Goal: Task Accomplishment & Management: Use online tool/utility

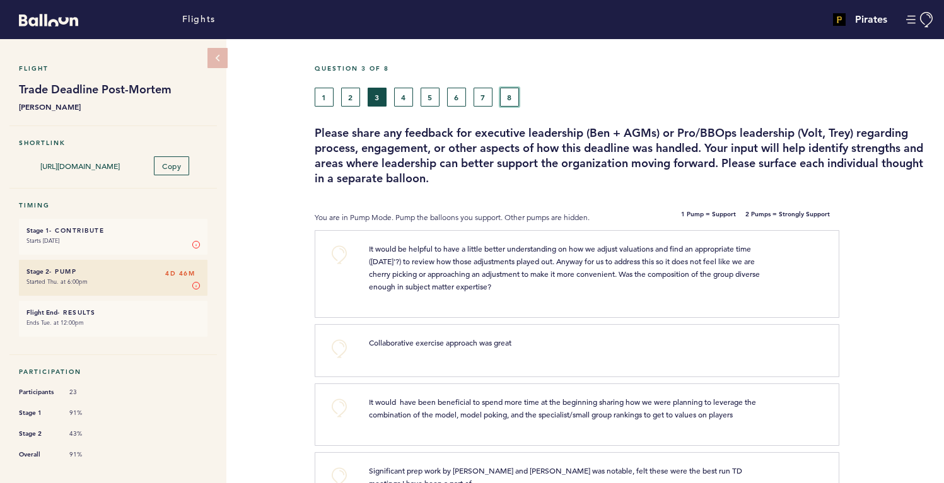
click at [511, 93] on button "8" at bounding box center [509, 97] width 19 height 19
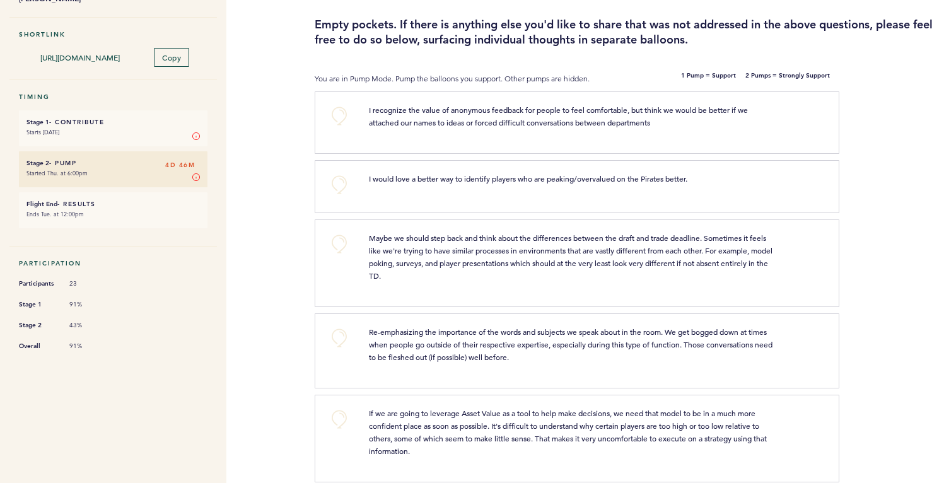
scroll to position [789, 0]
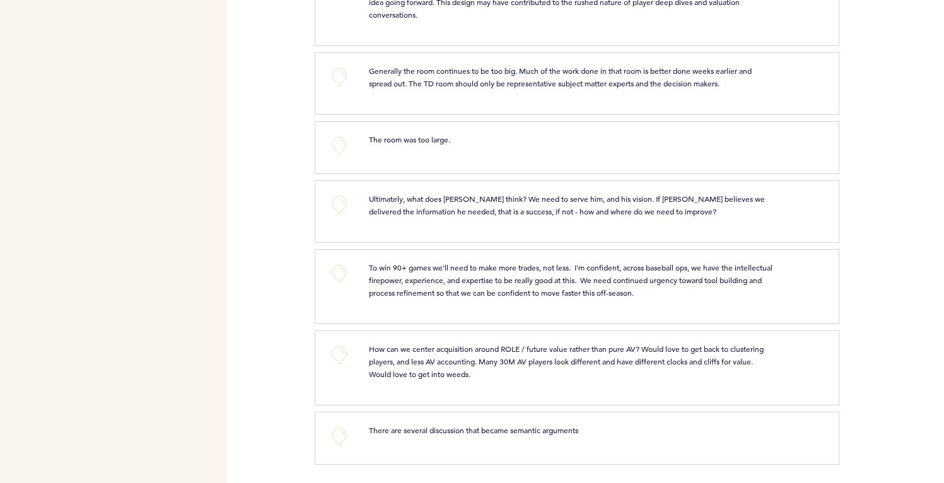
click at [884, 141] on div at bounding box center [891, 152] width 105 height 56
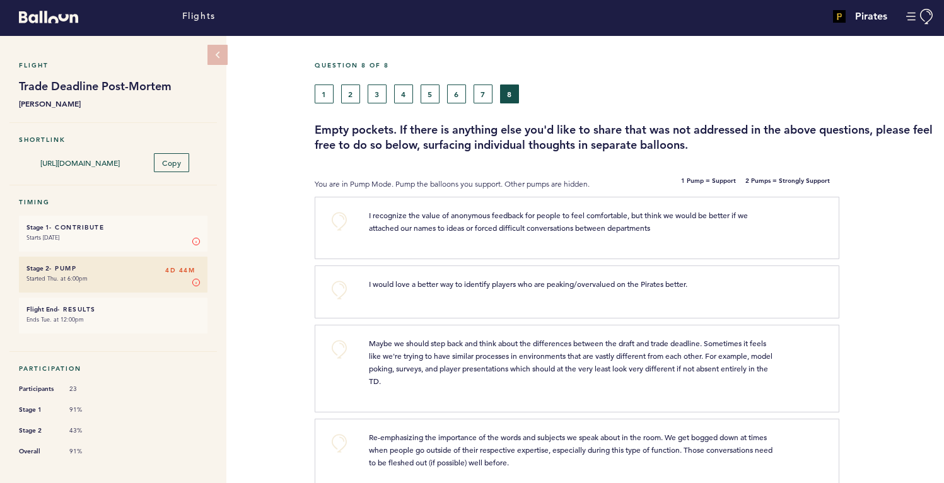
scroll to position [0, 0]
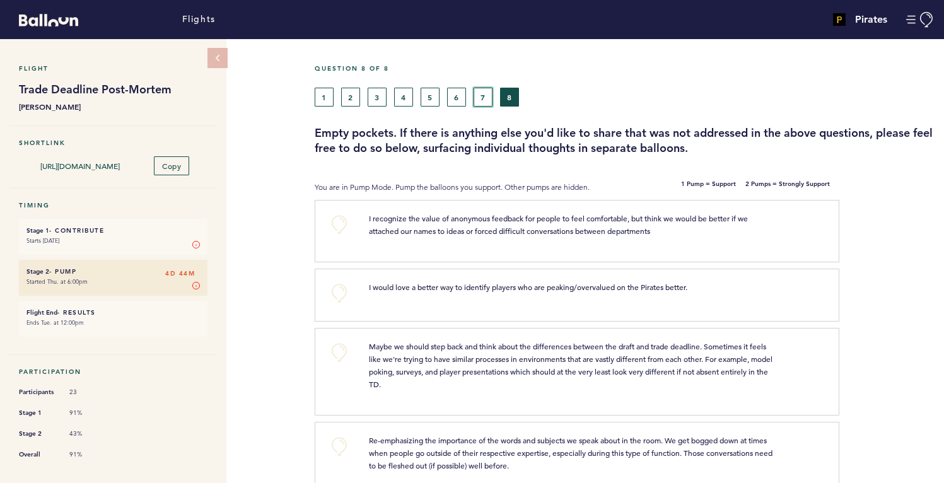
click at [476, 96] on button "7" at bounding box center [483, 97] width 19 height 19
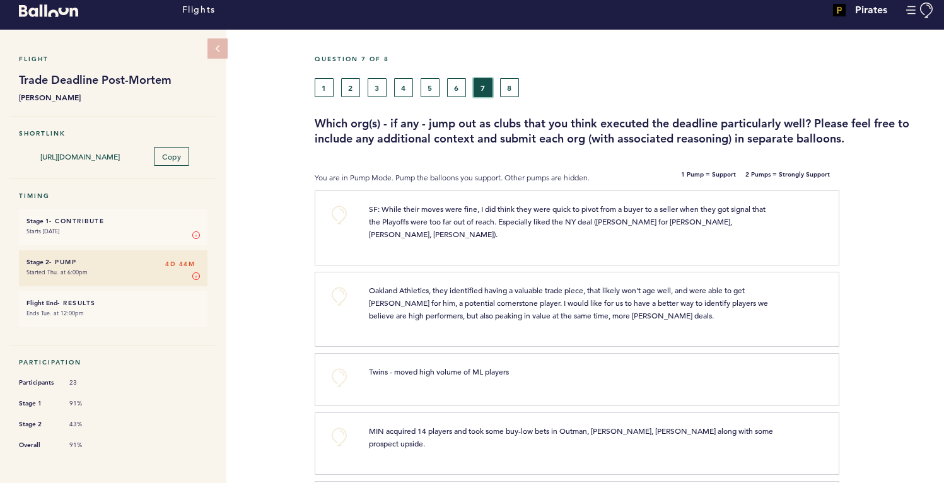
scroll to position [3, 0]
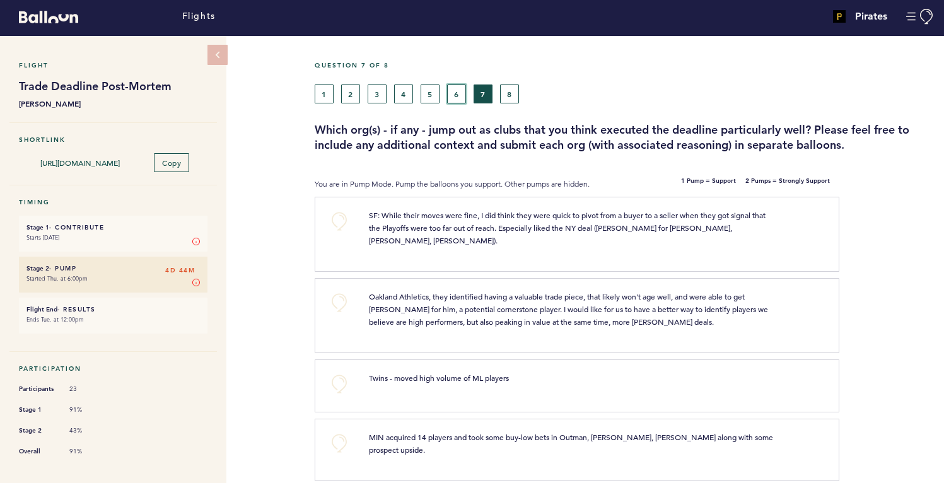
click at [455, 90] on button "6" at bounding box center [456, 94] width 19 height 19
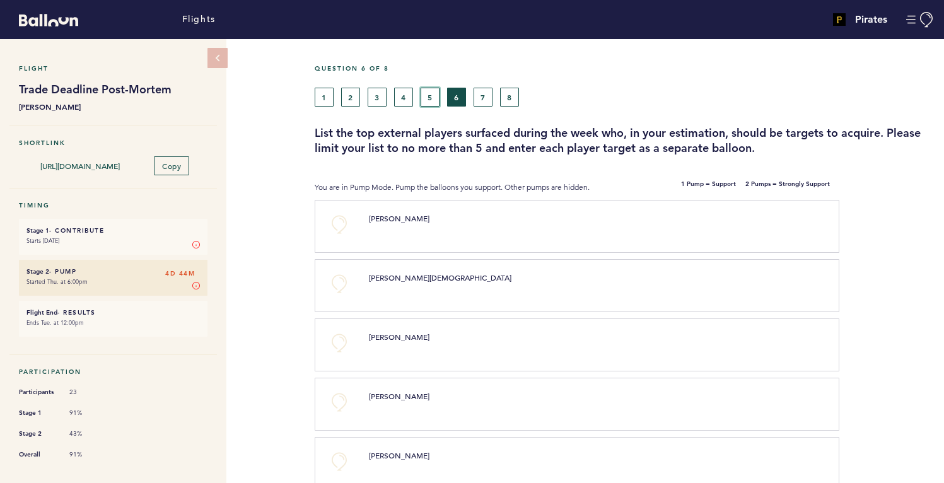
click at [426, 98] on button "5" at bounding box center [430, 97] width 19 height 19
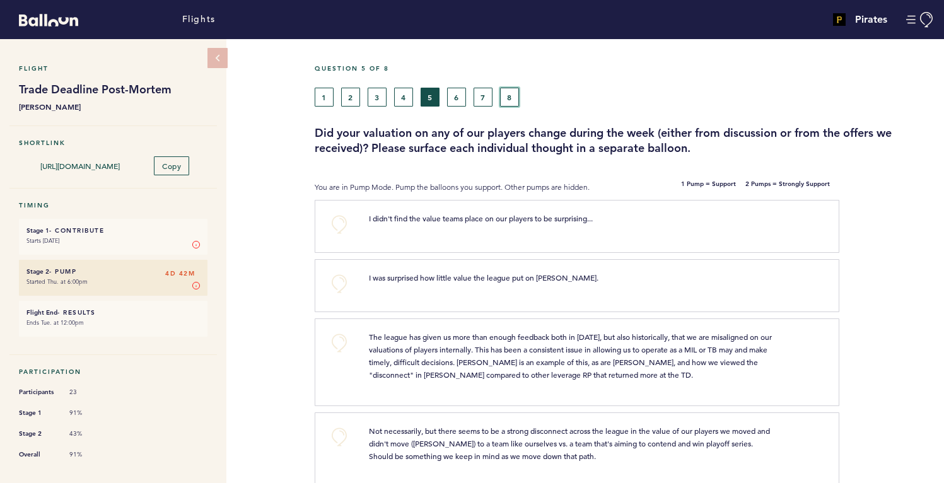
click at [505, 97] on button "8" at bounding box center [509, 97] width 19 height 19
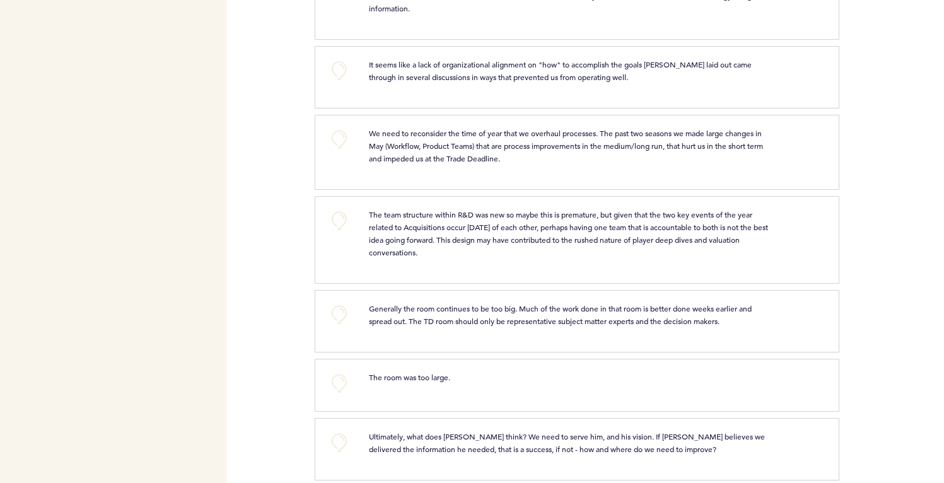
scroll to position [549, 0]
click at [339, 387] on button "+0" at bounding box center [339, 385] width 25 height 25
click at [337, 383] on span "+1" at bounding box center [339, 383] width 9 height 13
click at [339, 385] on span "+2" at bounding box center [339, 383] width 9 height 13
click at [337, 318] on button "+0" at bounding box center [339, 316] width 25 height 25
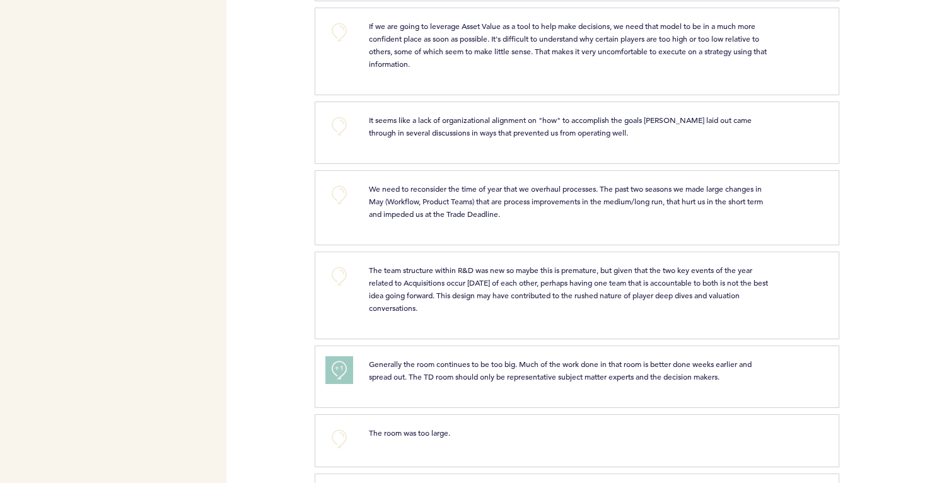
scroll to position [382, 0]
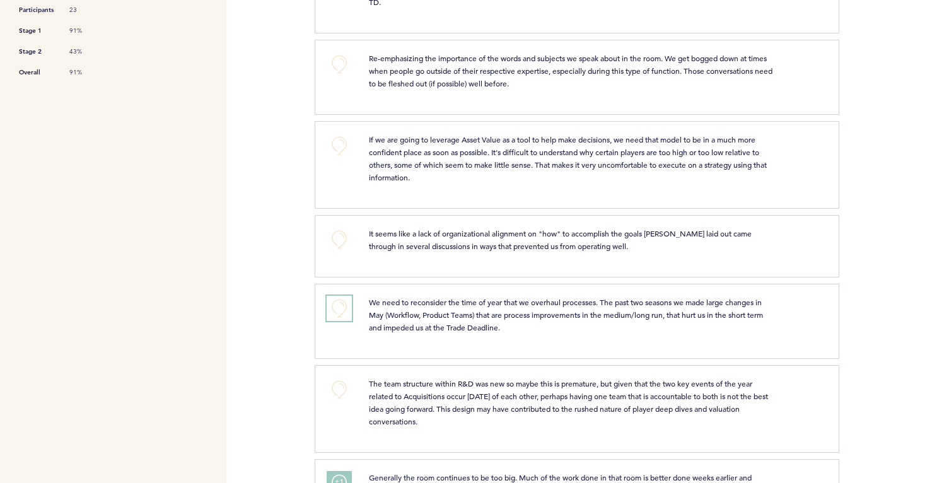
click at [339, 305] on button "+0" at bounding box center [339, 308] width 25 height 25
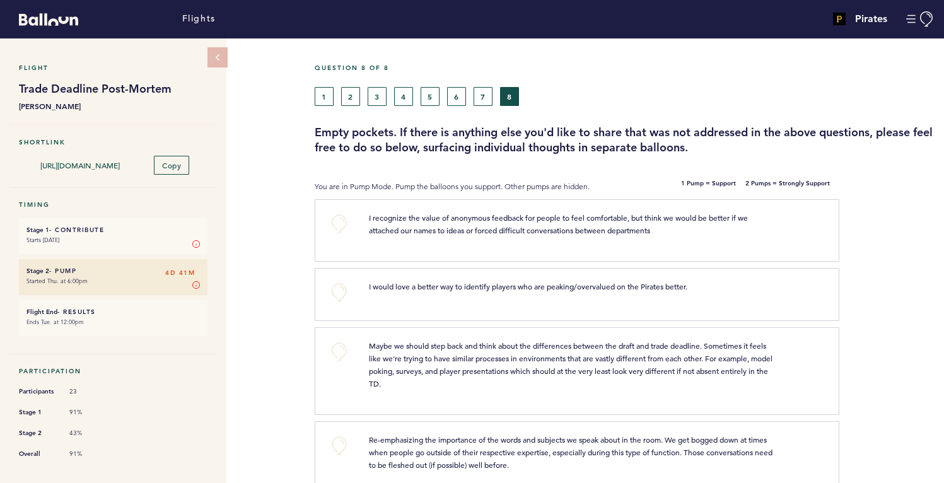
scroll to position [0, 0]
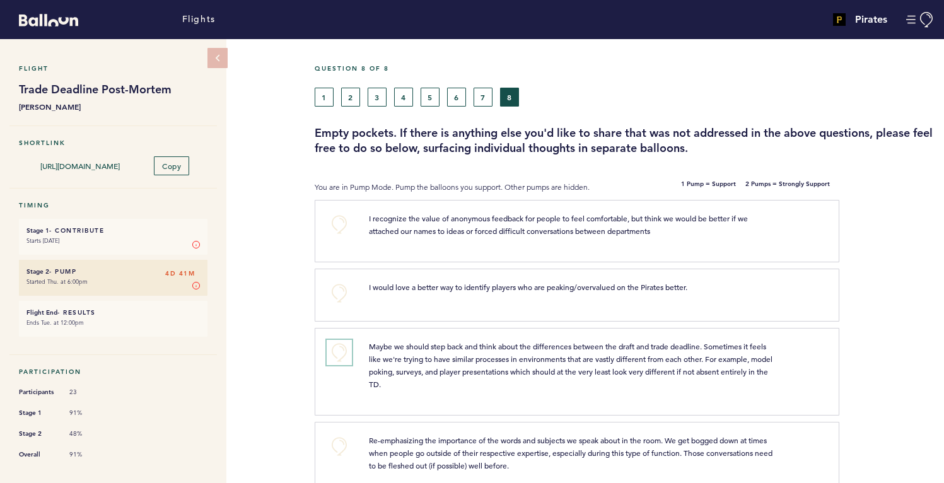
click at [345, 347] on button "+0" at bounding box center [339, 352] width 25 height 25
click at [477, 102] on button "7" at bounding box center [483, 97] width 19 height 19
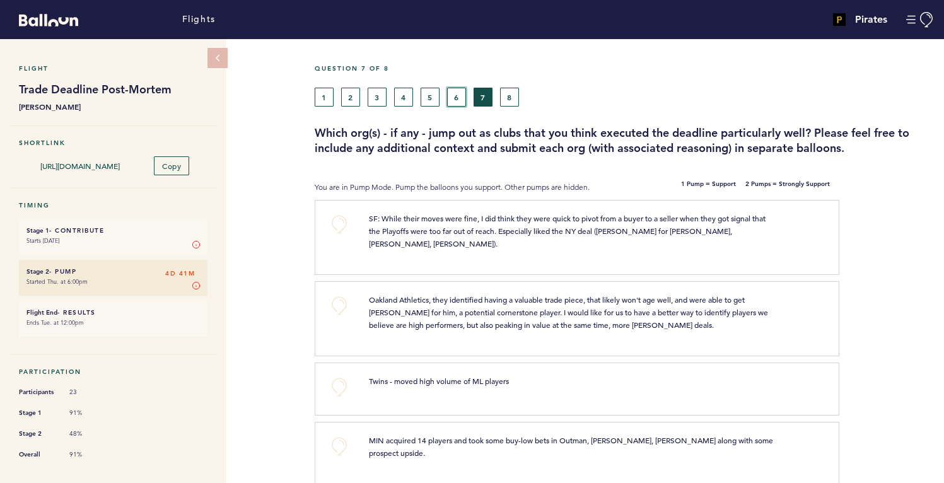
click at [459, 103] on button "6" at bounding box center [456, 97] width 19 height 19
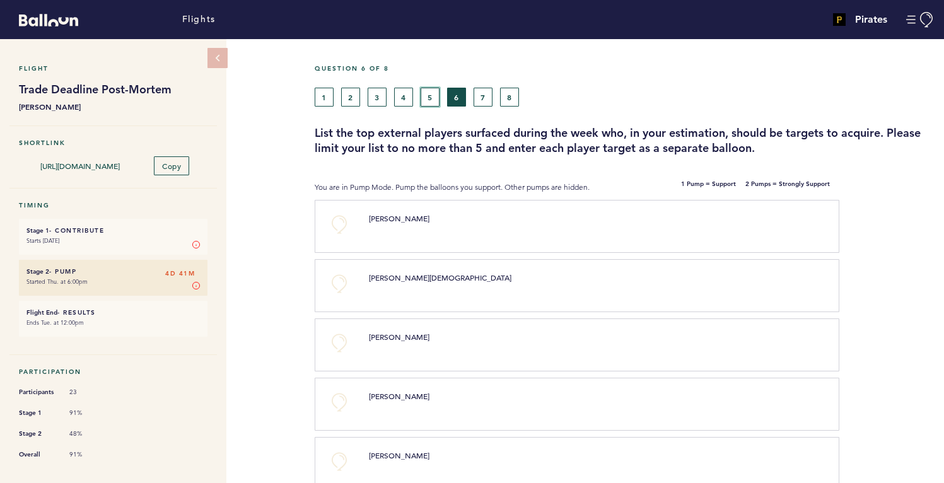
click at [434, 95] on button "5" at bounding box center [430, 97] width 19 height 19
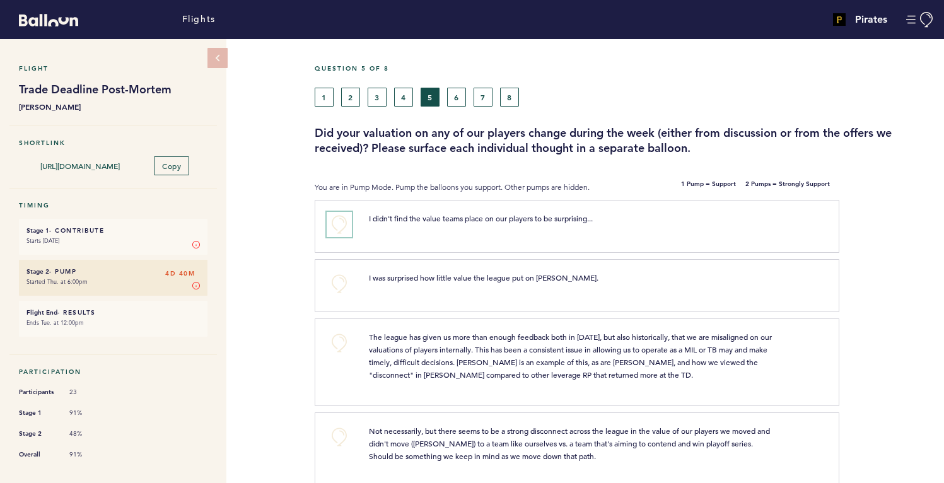
click at [339, 226] on button "+0" at bounding box center [339, 224] width 25 height 25
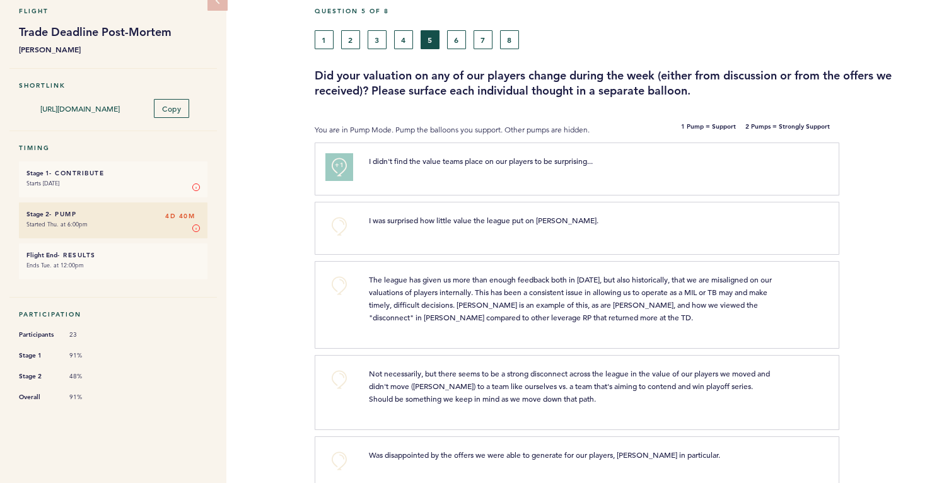
scroll to position [54, 0]
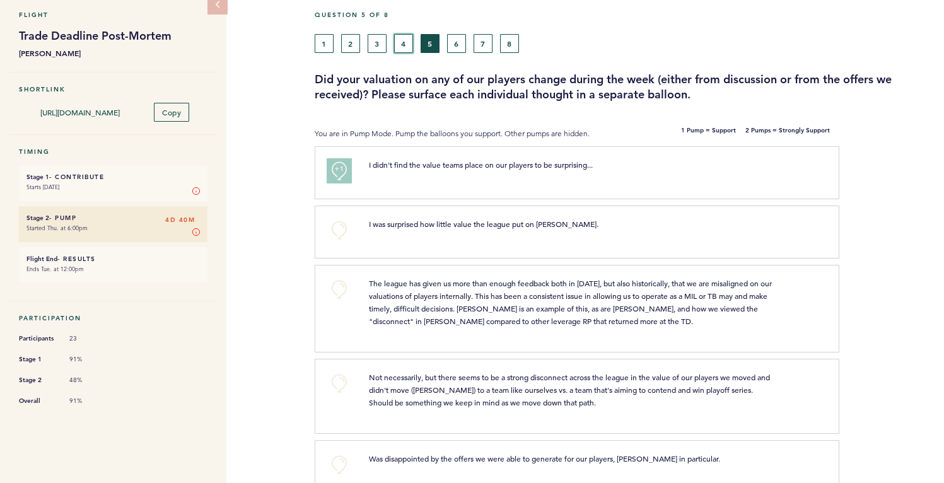
click at [402, 46] on button "4" at bounding box center [403, 43] width 19 height 19
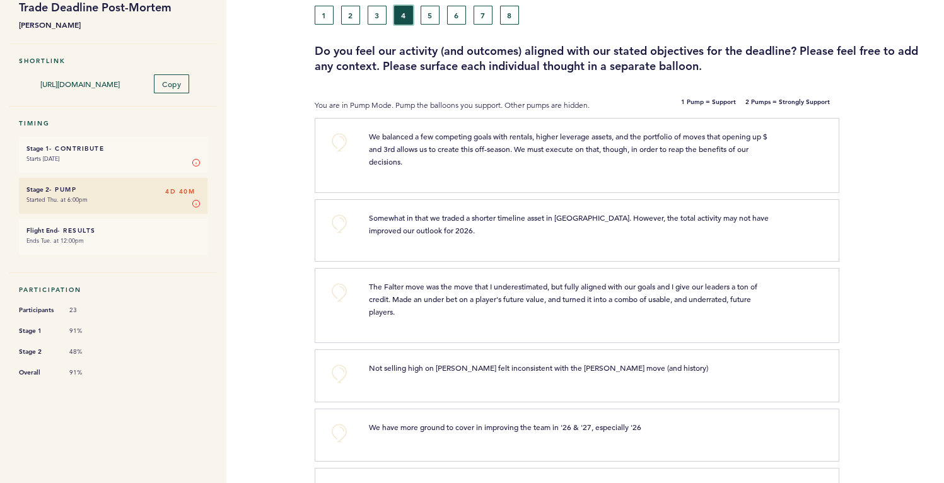
scroll to position [80, 0]
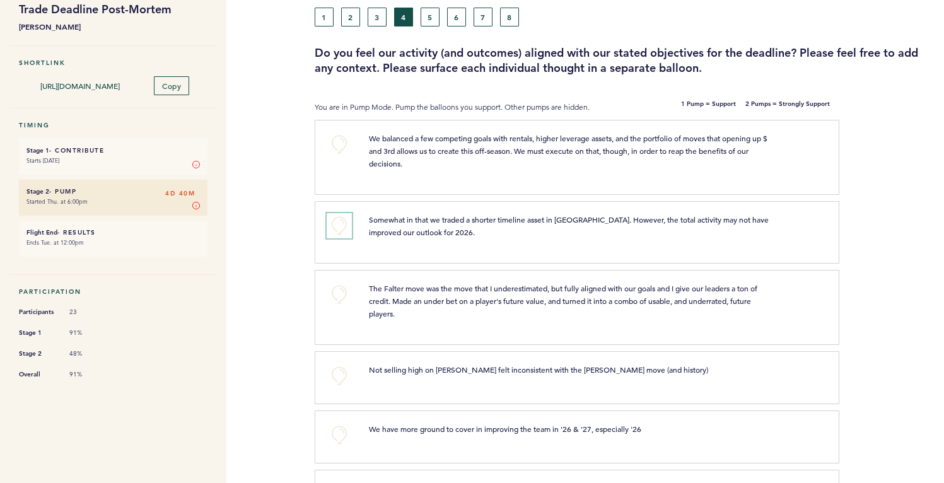
click at [336, 219] on button "+0" at bounding box center [339, 225] width 25 height 25
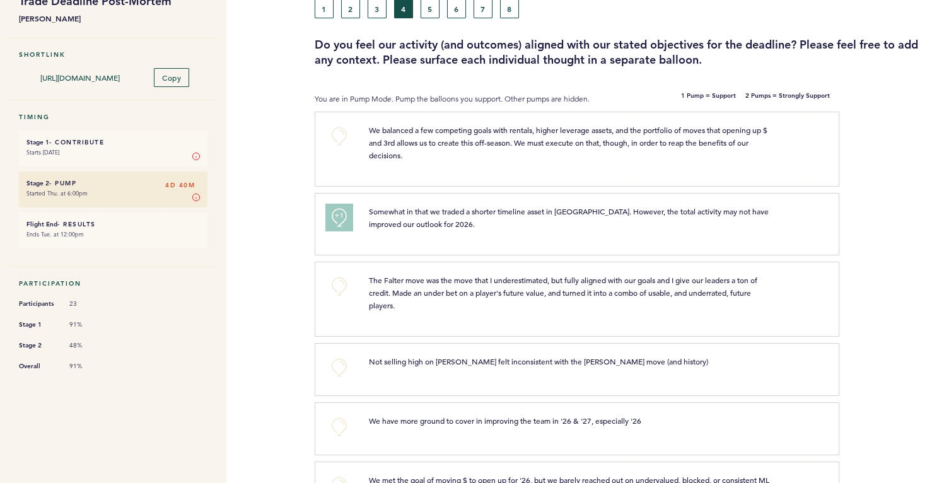
scroll to position [90, 0]
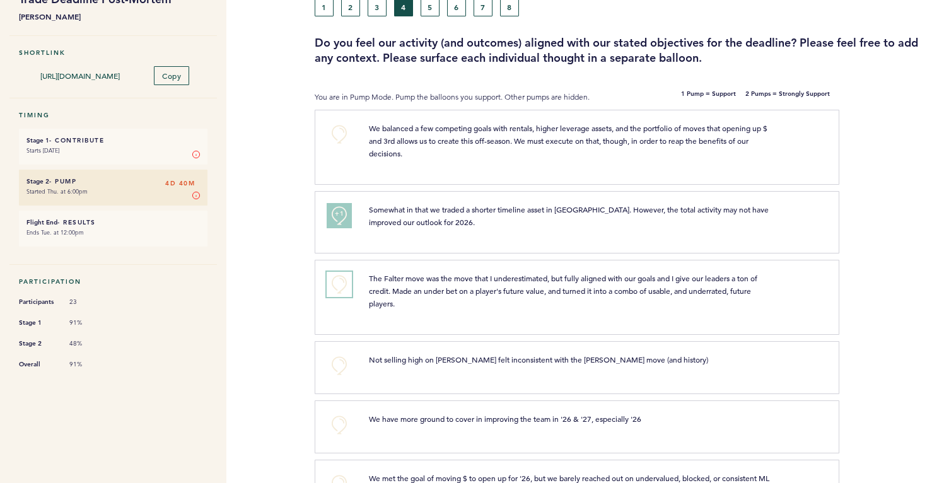
click at [330, 281] on button "+0" at bounding box center [339, 284] width 25 height 25
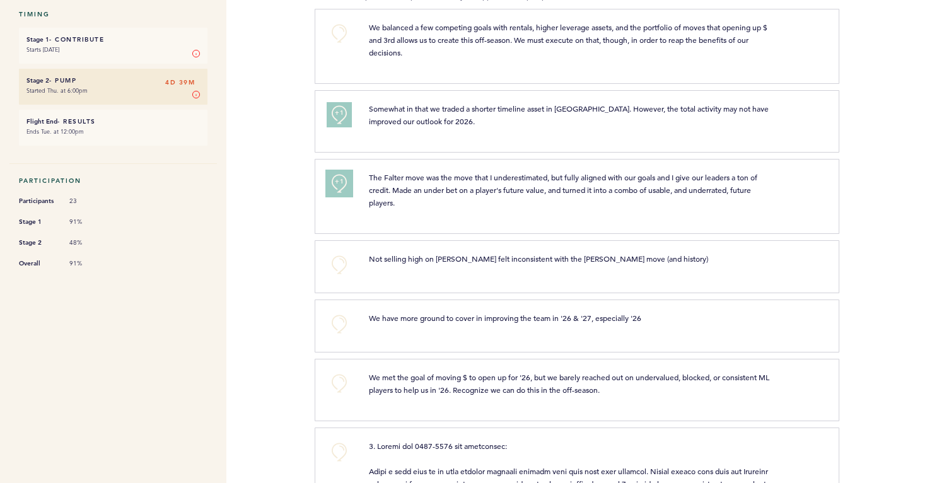
scroll to position [194, 0]
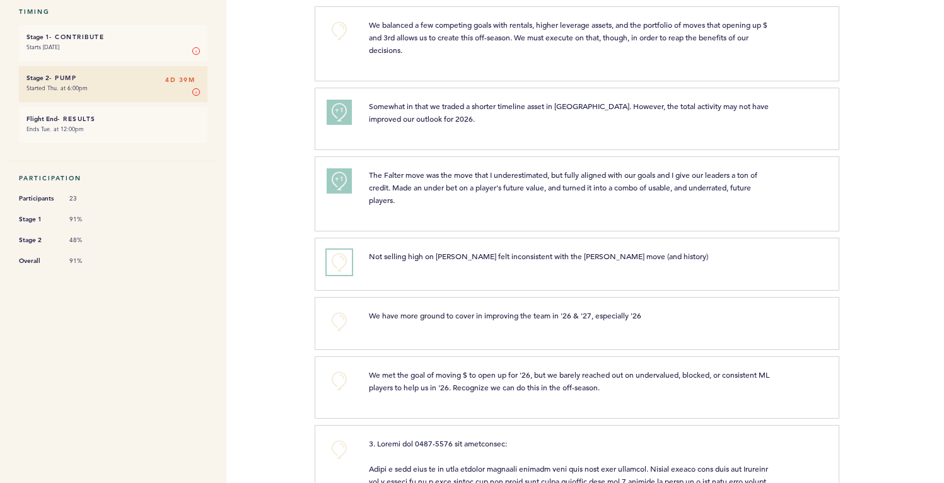
click at [328, 257] on button "+0" at bounding box center [339, 262] width 25 height 25
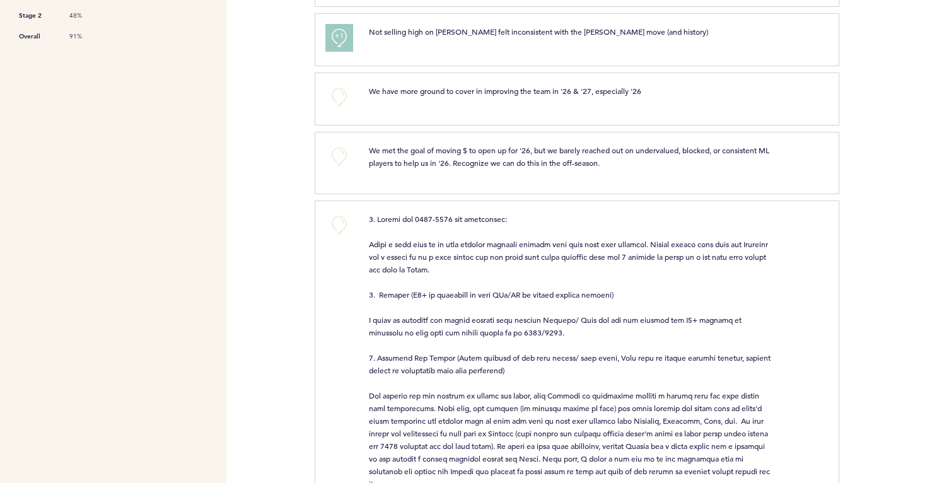
scroll to position [413, 0]
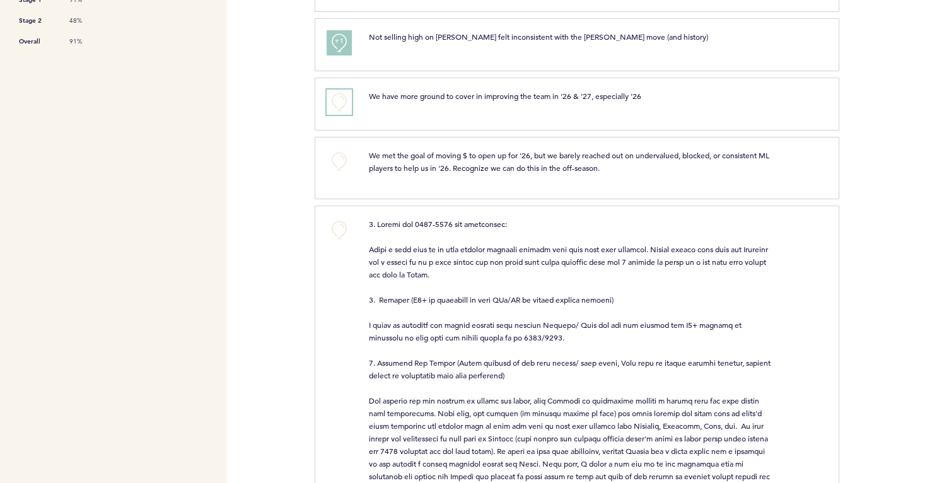
click at [341, 105] on button "+0" at bounding box center [339, 102] width 25 height 25
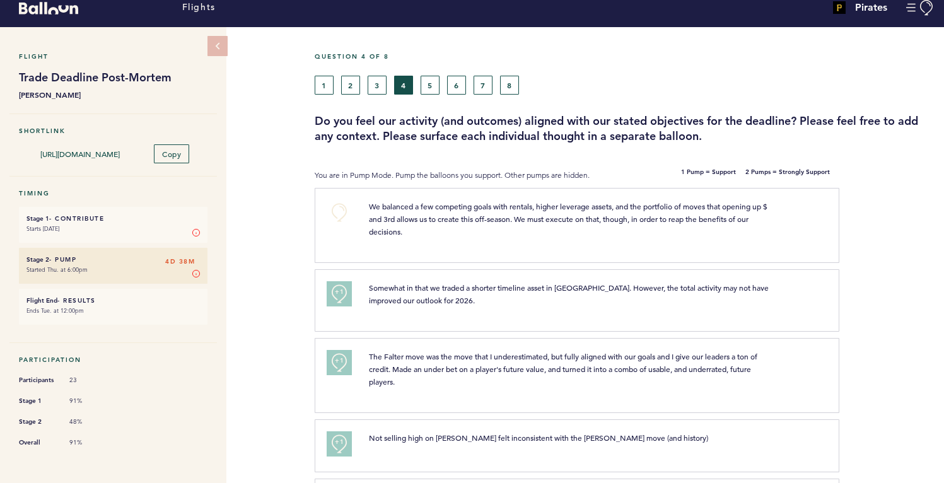
scroll to position [0, 0]
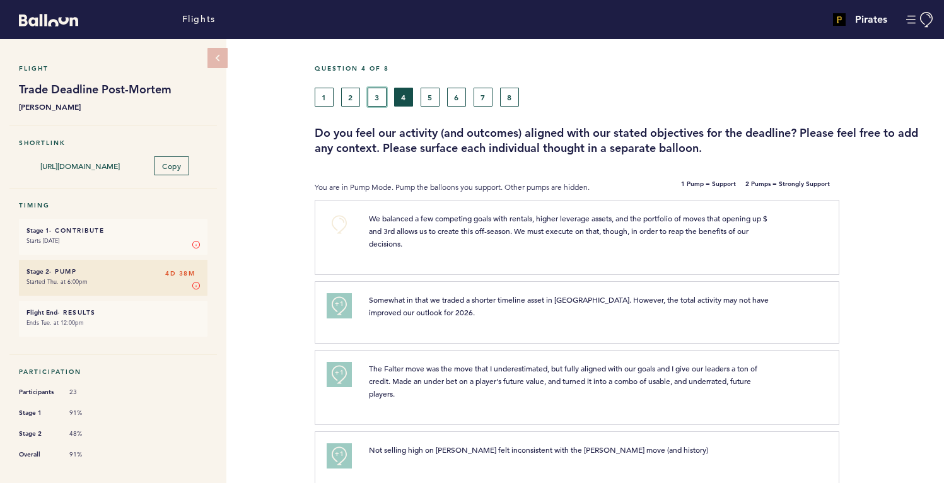
click at [382, 105] on button "3" at bounding box center [377, 97] width 19 height 19
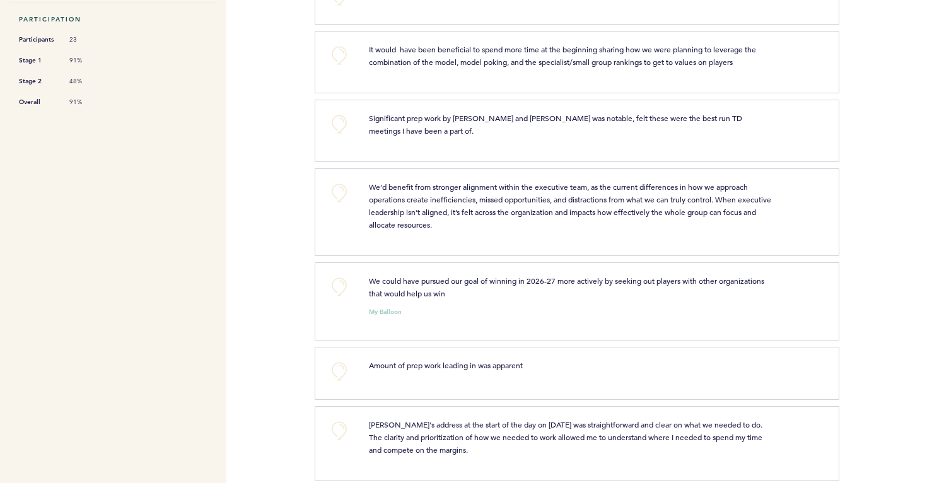
scroll to position [354, 0]
click at [342, 56] on button "+0" at bounding box center [339, 54] width 25 height 25
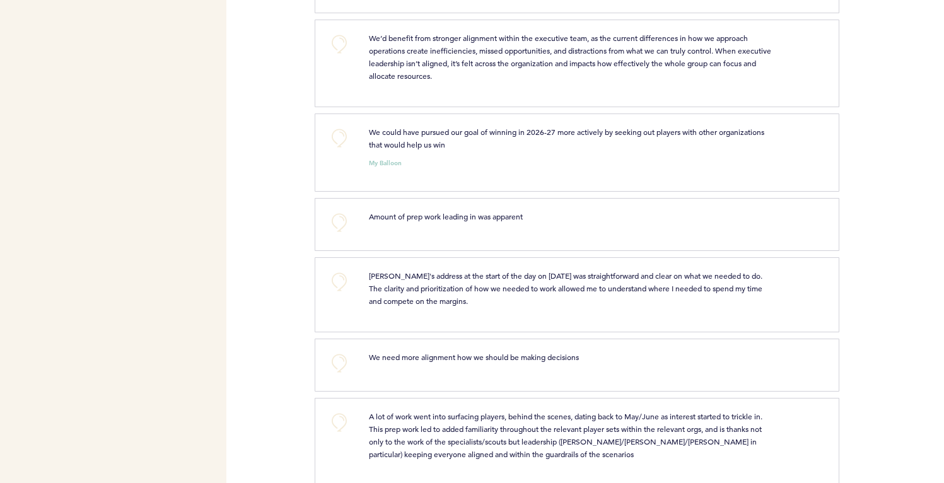
scroll to position [502, 0]
click at [336, 133] on button "+0" at bounding box center [339, 137] width 25 height 25
click at [341, 41] on button "+0" at bounding box center [339, 43] width 25 height 25
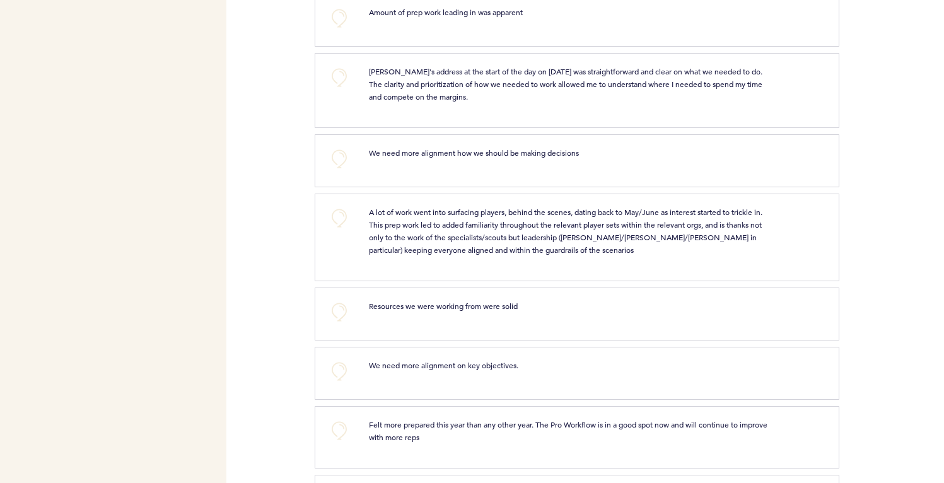
scroll to position [703, 0]
click at [336, 88] on button "+0" at bounding box center [339, 79] width 25 height 25
click at [336, 88] on button "+1" at bounding box center [339, 79] width 25 height 25
click at [336, 88] on button "+2" at bounding box center [339, 79] width 25 height 25
click at [334, 85] on button "+0" at bounding box center [339, 79] width 25 height 25
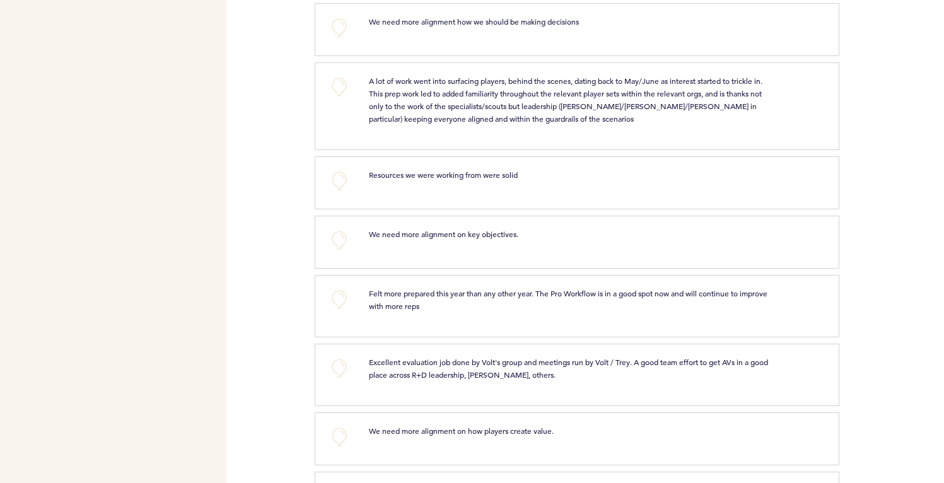
scroll to position [762, 0]
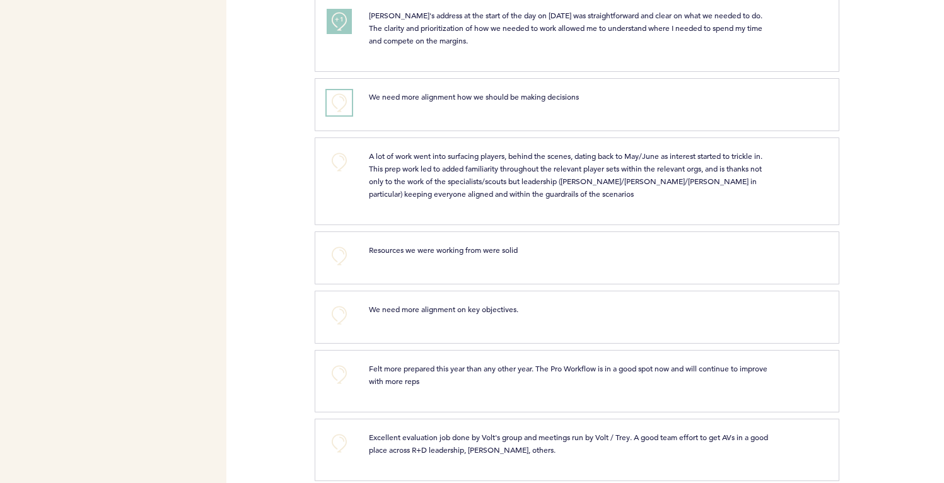
click at [336, 97] on button "+0" at bounding box center [339, 102] width 25 height 25
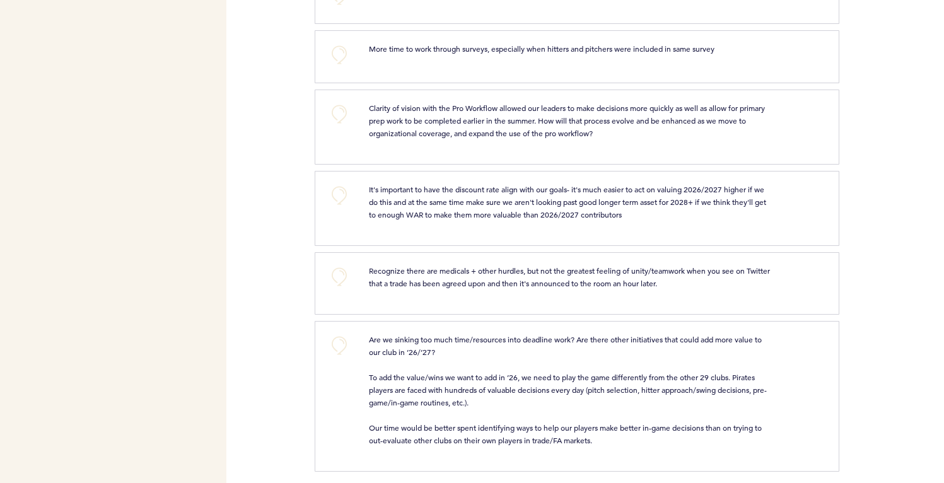
scroll to position [1285, 0]
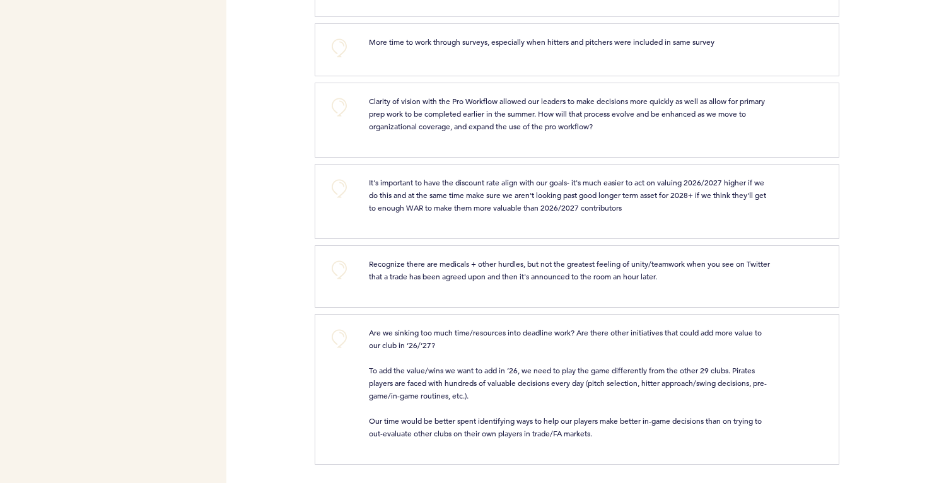
click at [359, 187] on div "+0" at bounding box center [338, 199] width 42 height 47
click at [346, 185] on button "+0" at bounding box center [339, 188] width 25 height 25
click at [330, 271] on button "+0" at bounding box center [339, 269] width 25 height 25
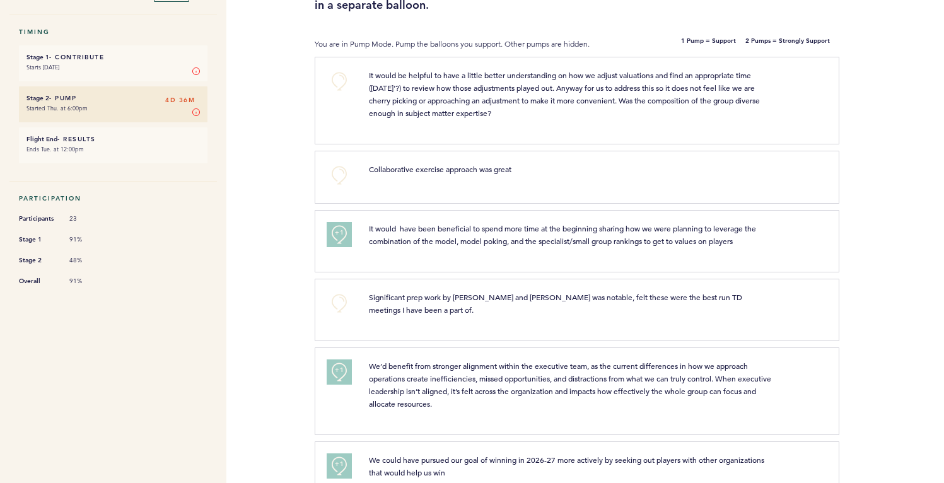
scroll to position [0, 0]
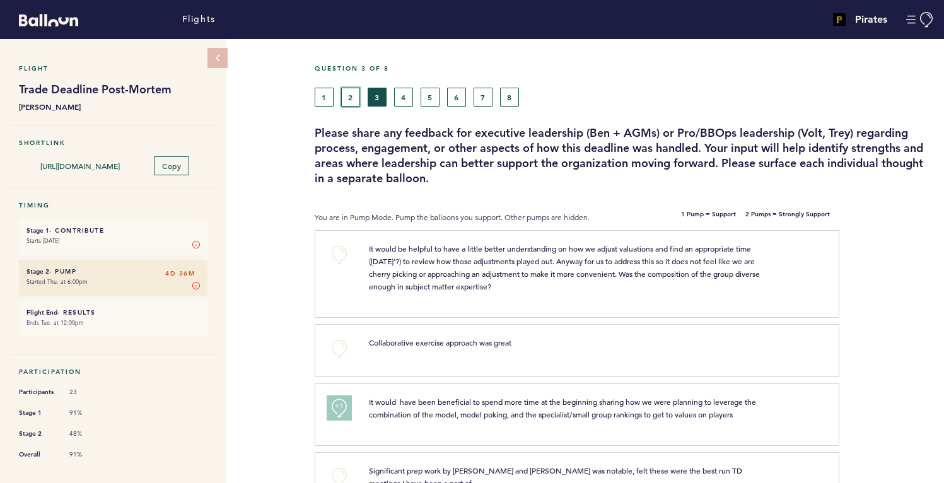
click at [346, 96] on button "2" at bounding box center [350, 97] width 19 height 19
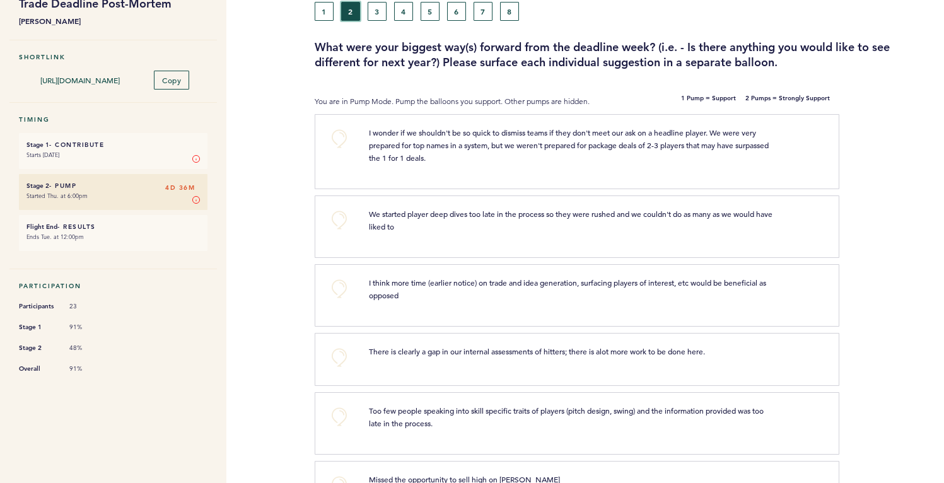
scroll to position [97, 0]
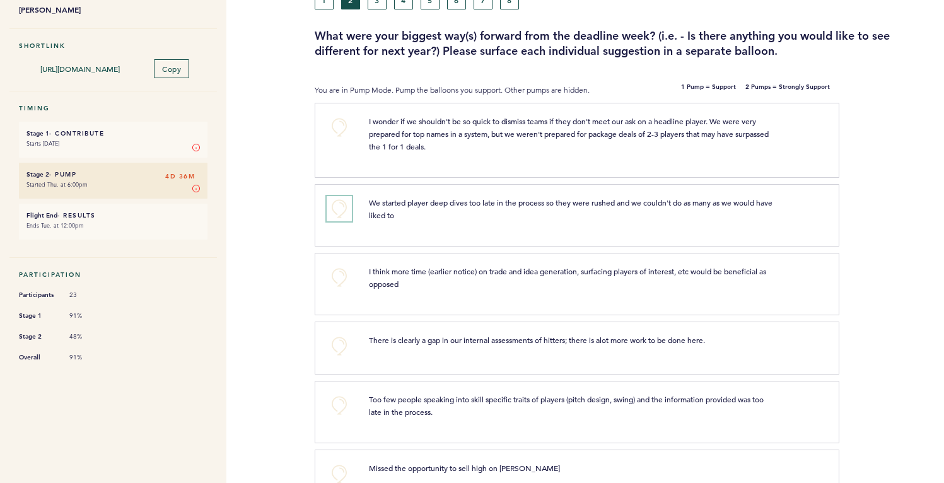
click at [344, 211] on button "+0" at bounding box center [339, 208] width 25 height 25
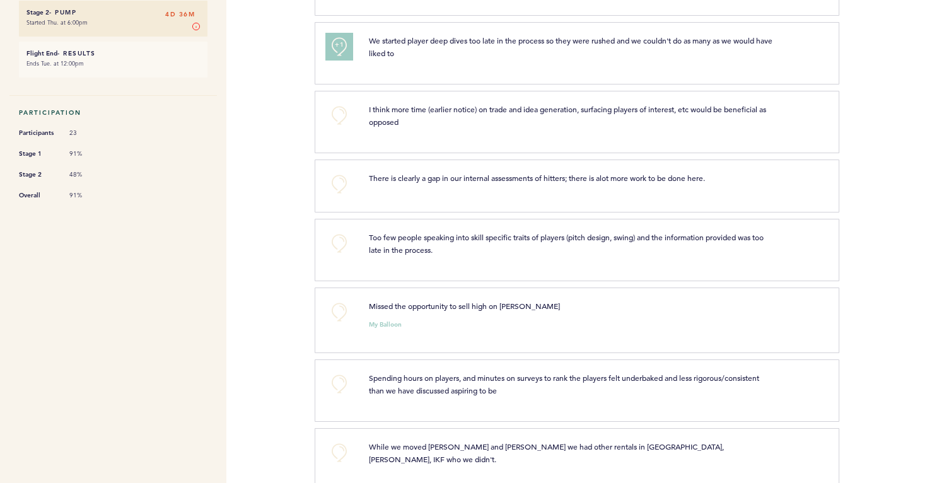
scroll to position [264, 0]
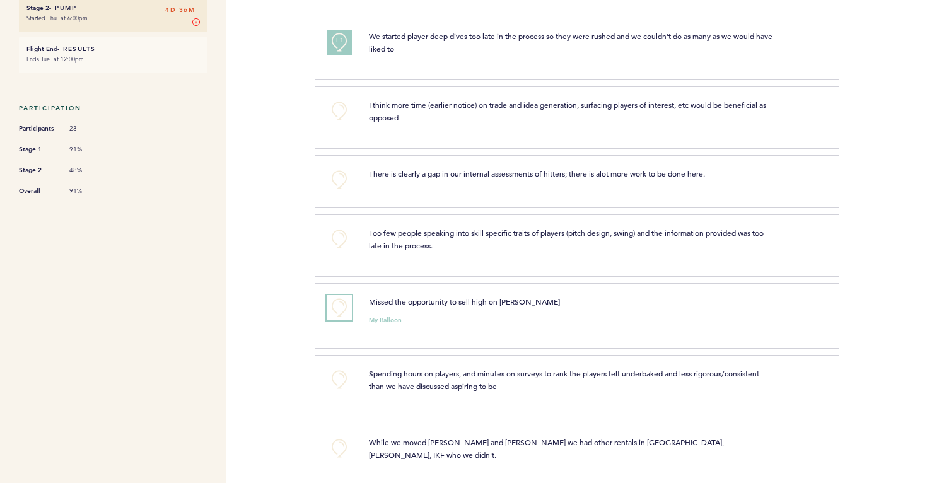
click at [350, 298] on button "+0" at bounding box center [339, 307] width 25 height 25
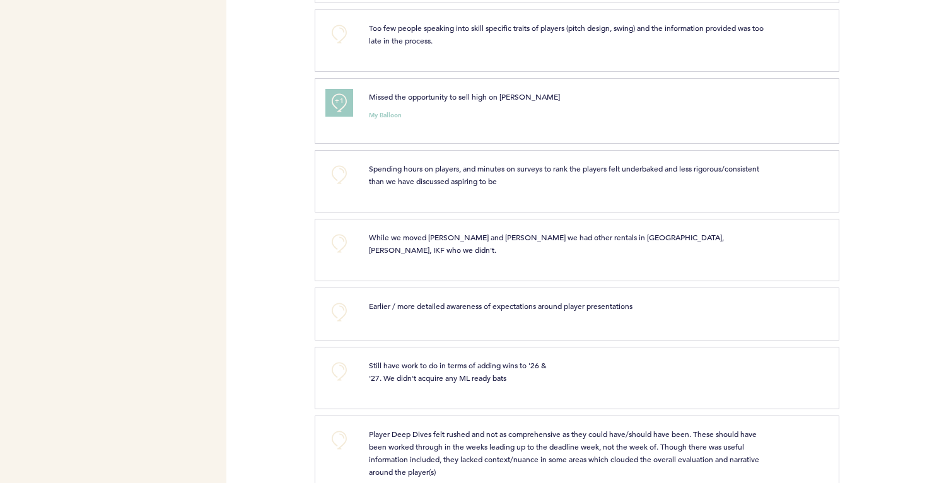
scroll to position [469, 0]
click at [356, 233] on div "+0" at bounding box center [338, 247] width 42 height 35
click at [348, 241] on button "+0" at bounding box center [339, 242] width 25 height 25
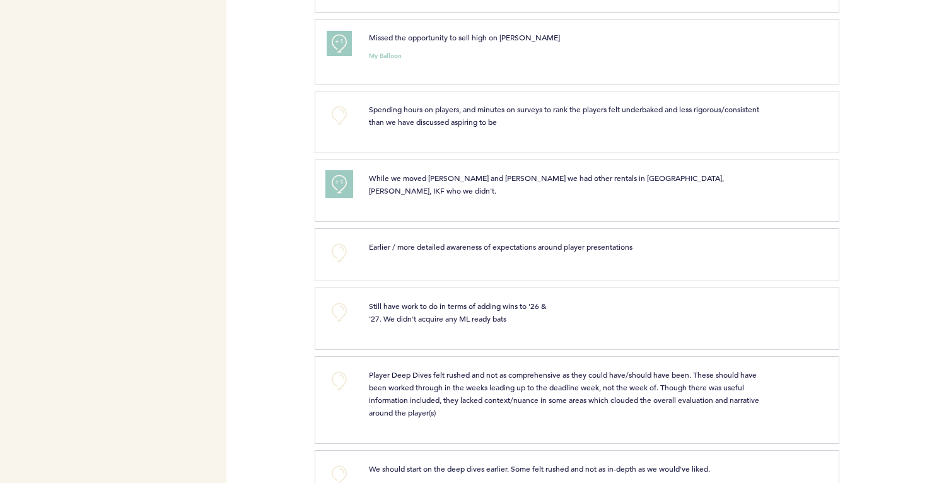
scroll to position [593, 0]
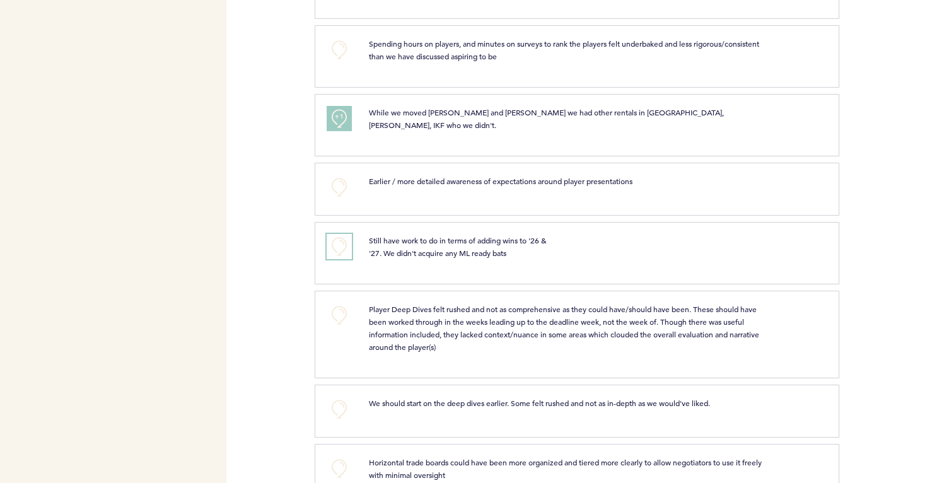
click at [342, 234] on button "+0" at bounding box center [339, 246] width 25 height 25
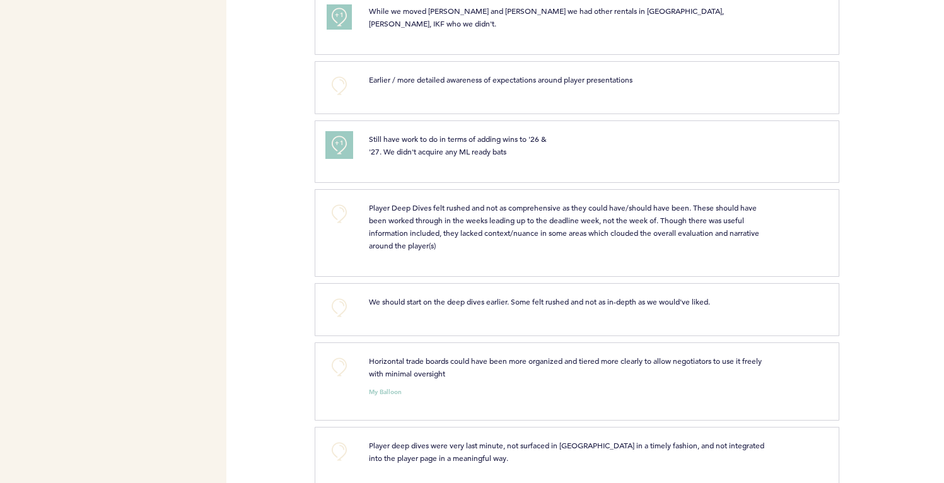
scroll to position [752, 0]
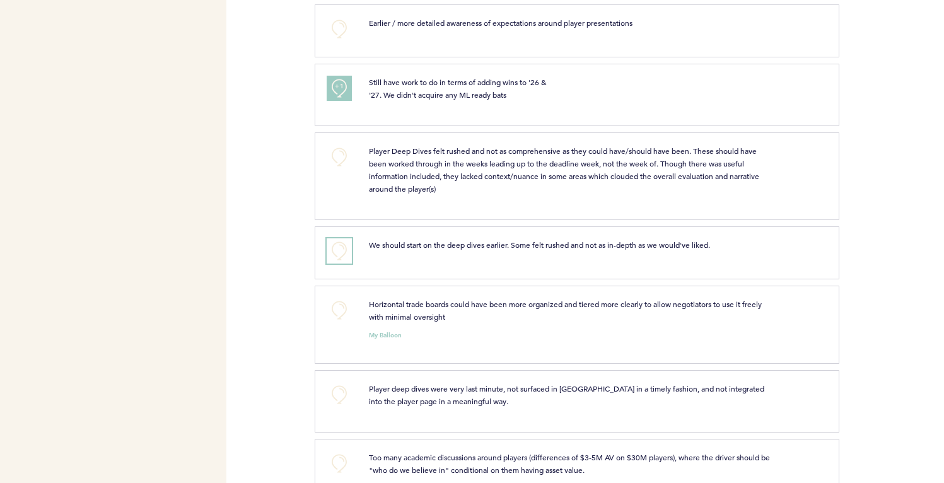
click at [334, 239] on button "+0" at bounding box center [339, 250] width 25 height 25
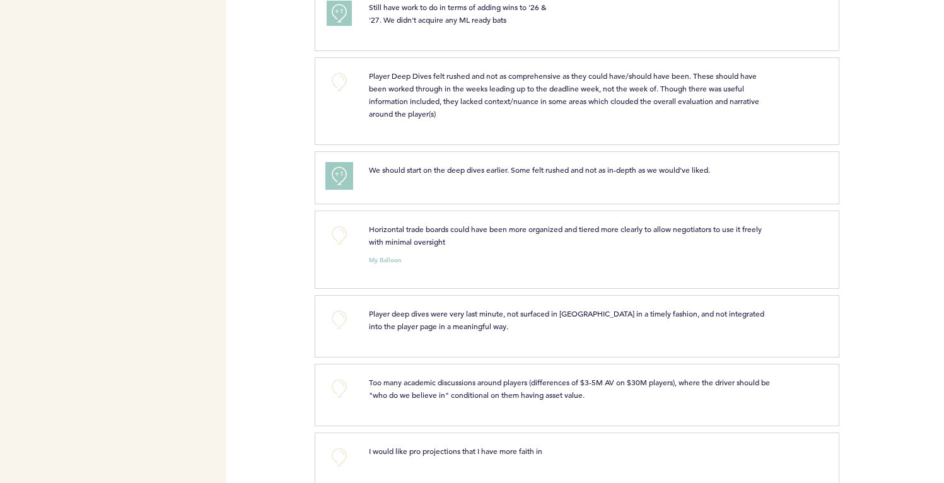
scroll to position [827, 0]
click at [343, 225] on button "+0" at bounding box center [339, 234] width 25 height 25
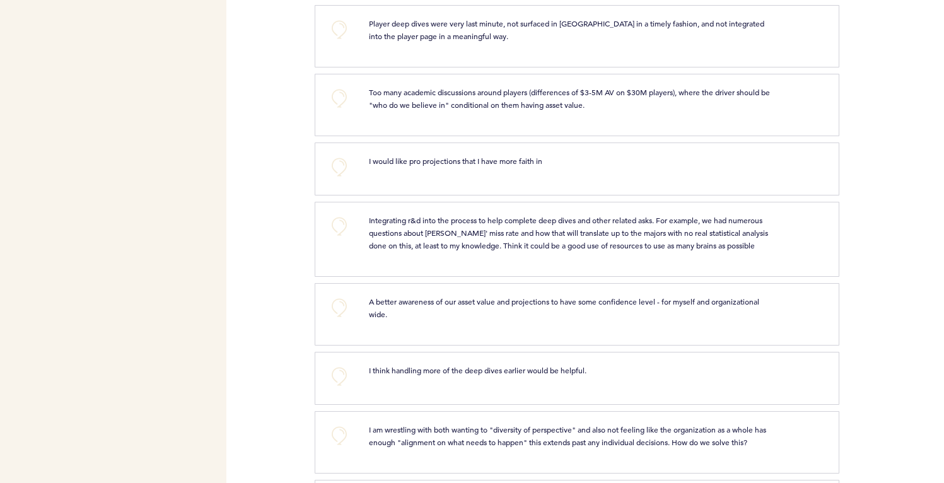
scroll to position [1118, 0]
click at [327, 155] on button "+0" at bounding box center [339, 166] width 25 height 25
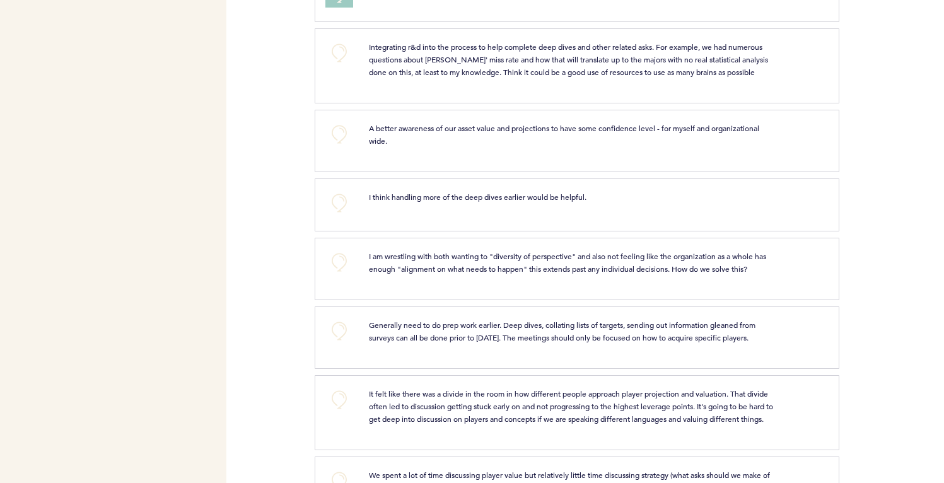
scroll to position [1294, 0]
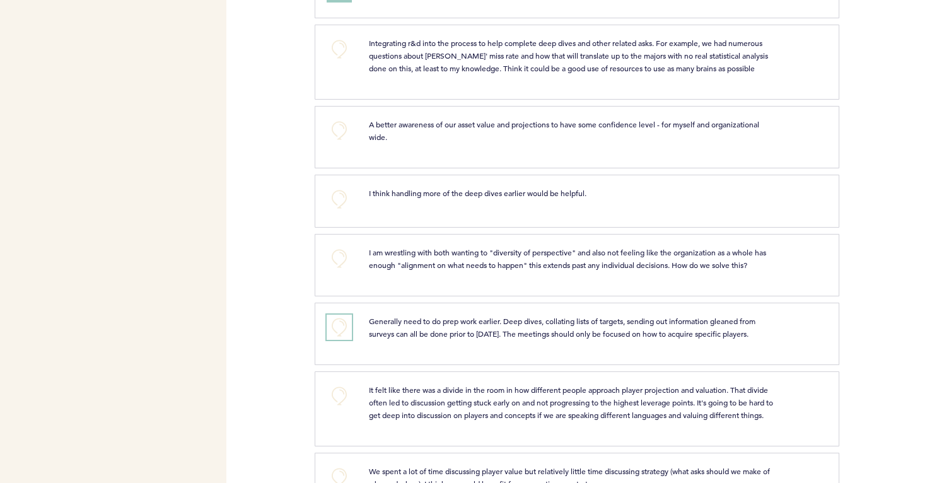
click at [334, 315] on button "+0" at bounding box center [339, 327] width 25 height 25
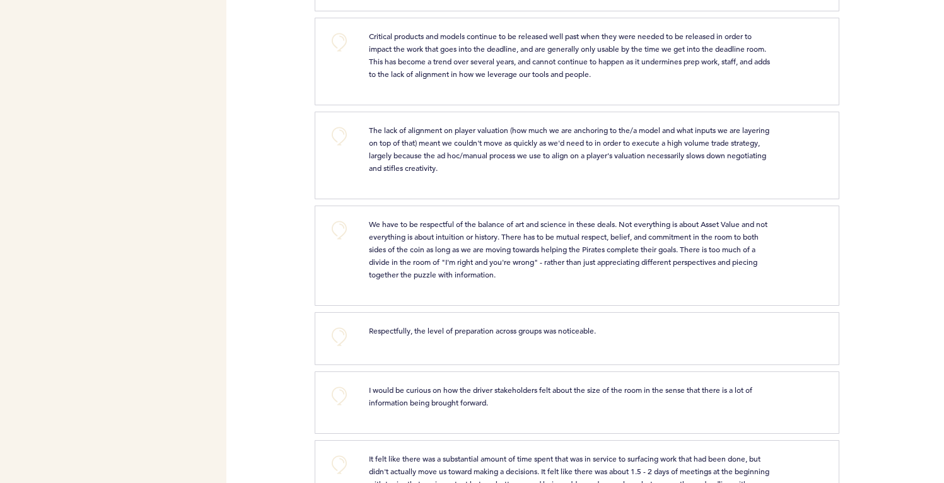
scroll to position [1982, 0]
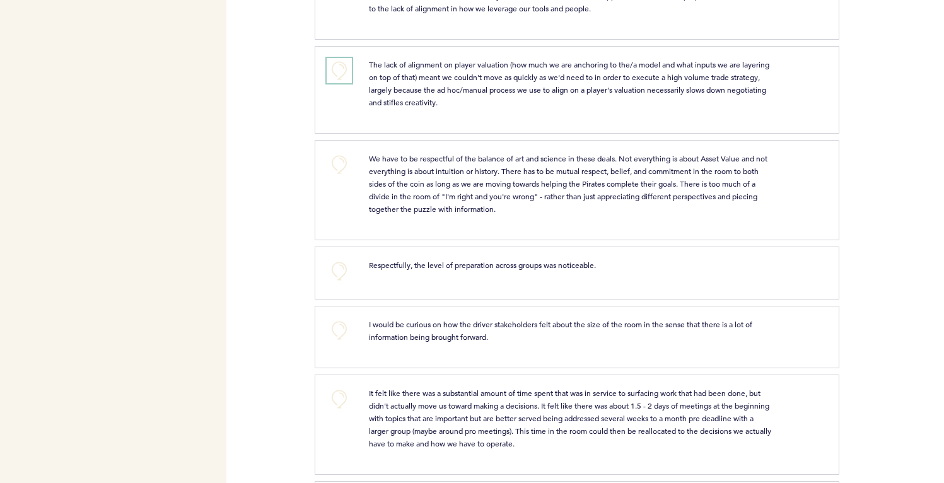
click at [342, 83] on button "+0" at bounding box center [339, 70] width 25 height 25
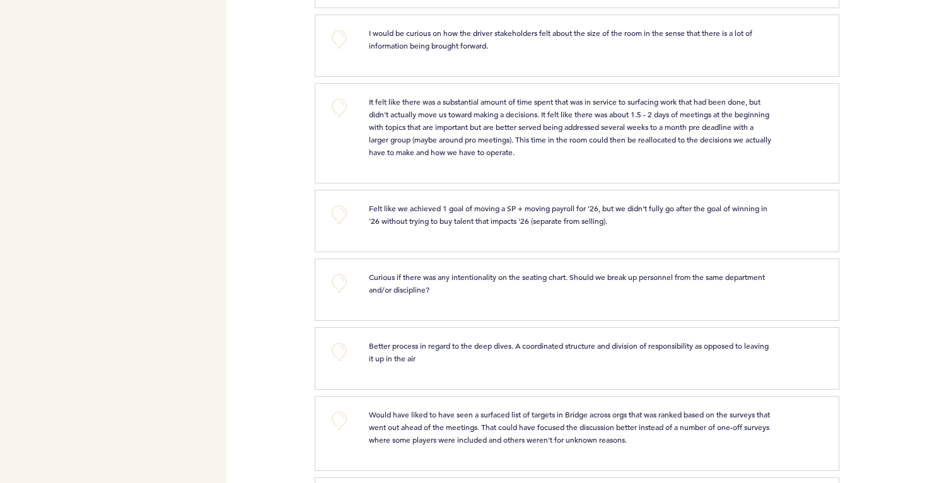
scroll to position [2294, 0]
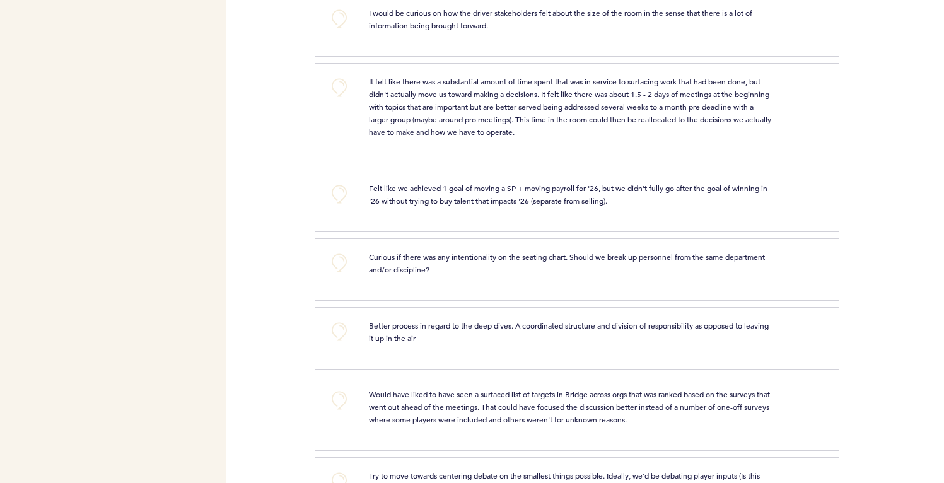
click at [345, 103] on div "+0" at bounding box center [338, 111] width 42 height 73
click at [335, 89] on button "+0" at bounding box center [339, 87] width 25 height 25
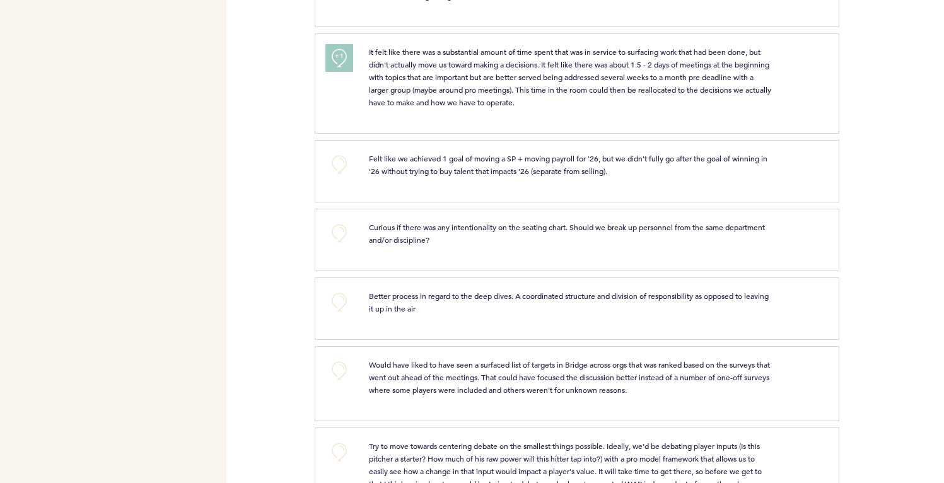
scroll to position [2325, 0]
click at [331, 158] on button "+0" at bounding box center [339, 162] width 25 height 25
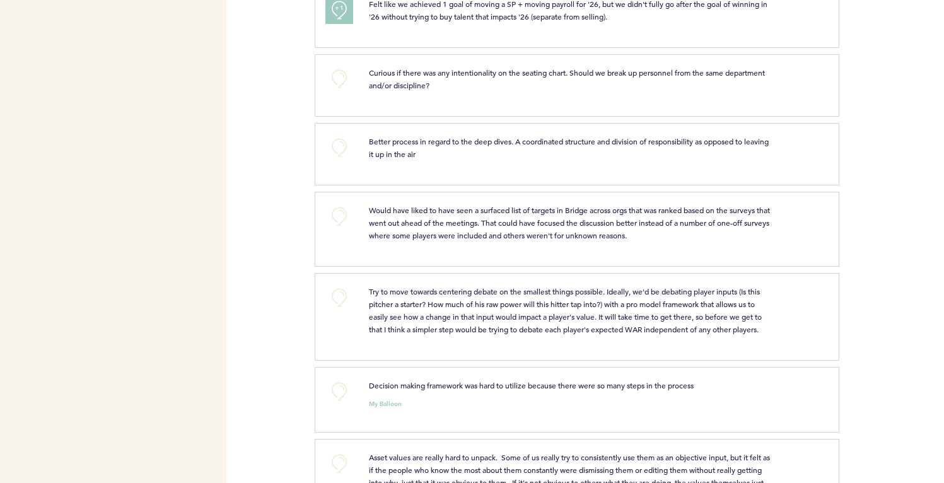
scroll to position [2478, 0]
click at [337, 84] on button "+0" at bounding box center [339, 78] width 25 height 25
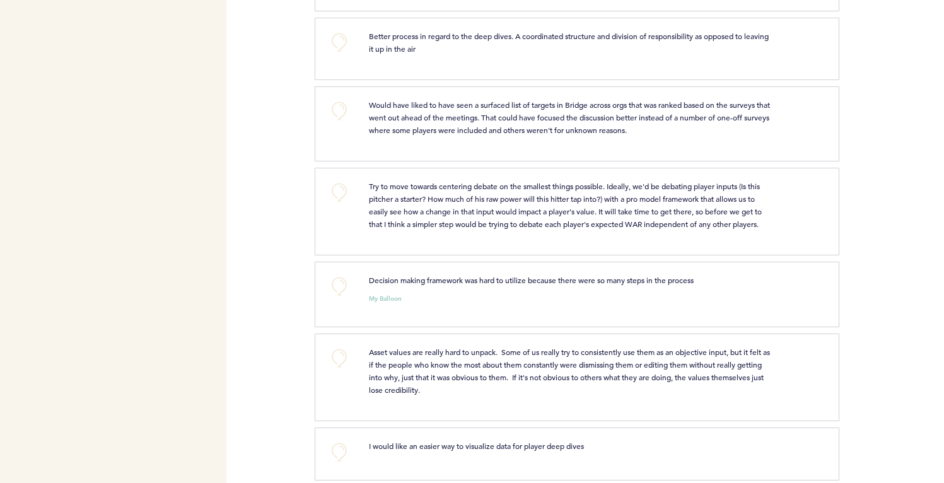
scroll to position [2599, 0]
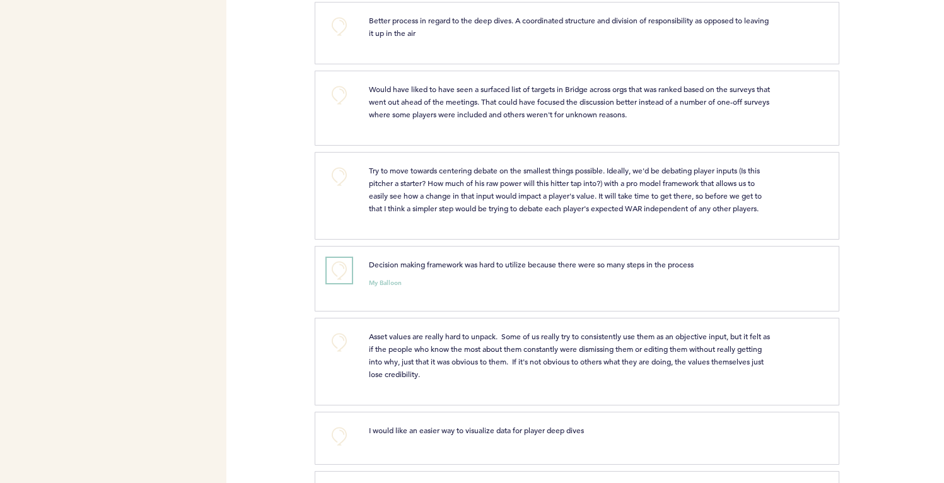
click at [332, 265] on button "+0" at bounding box center [339, 270] width 25 height 25
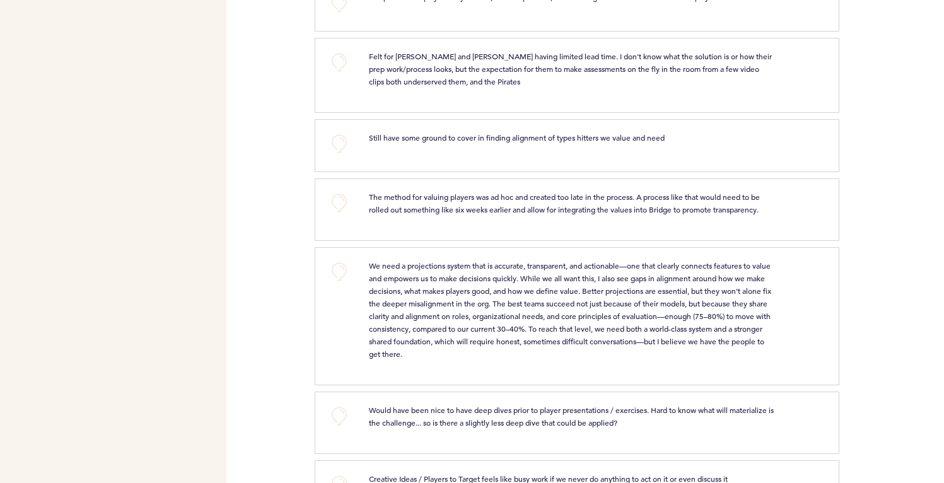
scroll to position [3133, 0]
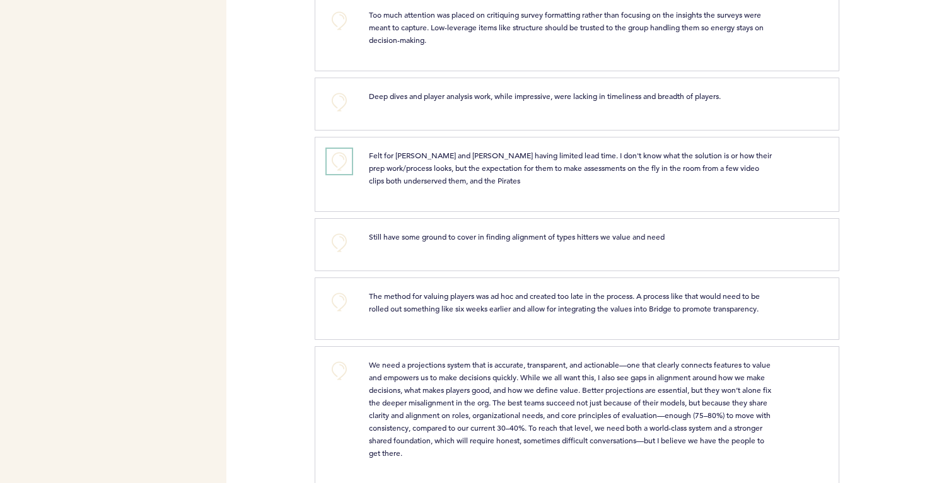
click at [331, 162] on button "+0" at bounding box center [339, 161] width 25 height 25
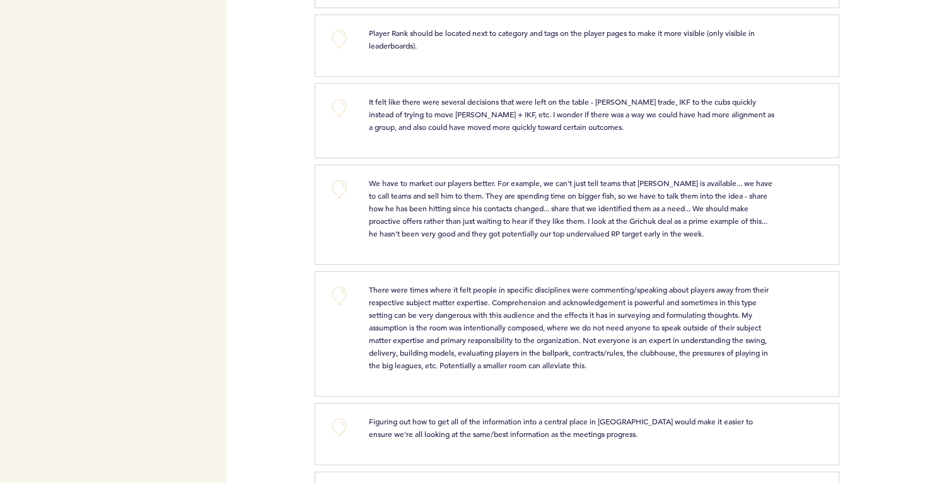
scroll to position [4298, 0]
click at [344, 98] on button "+0" at bounding box center [339, 107] width 25 height 25
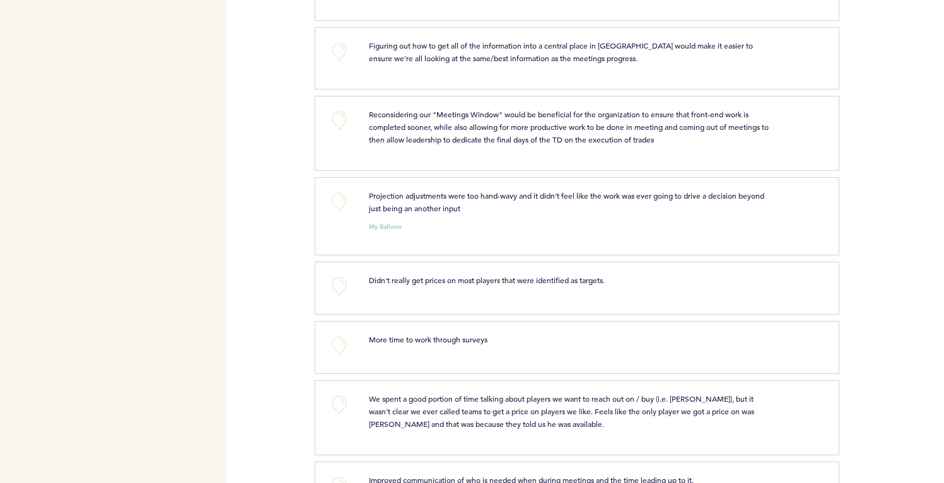
scroll to position [4672, 0]
click at [341, 190] on button "+0" at bounding box center [339, 202] width 25 height 25
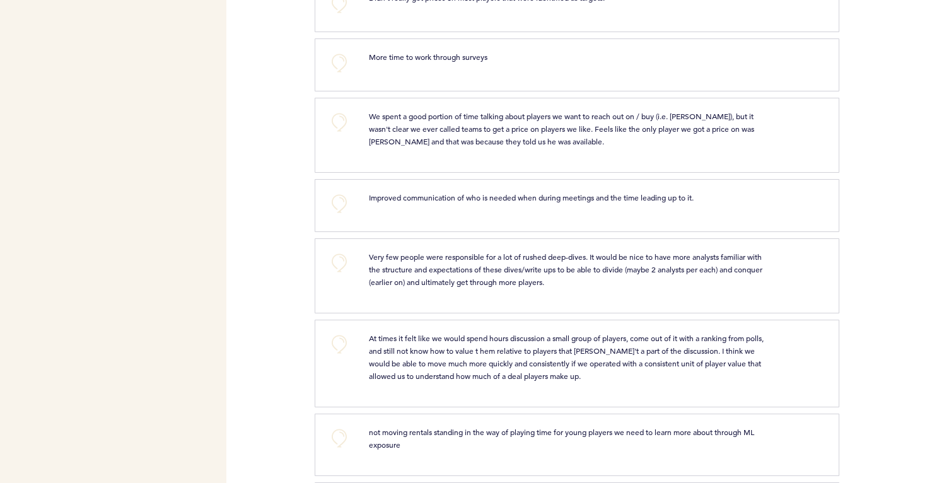
scroll to position [4959, 0]
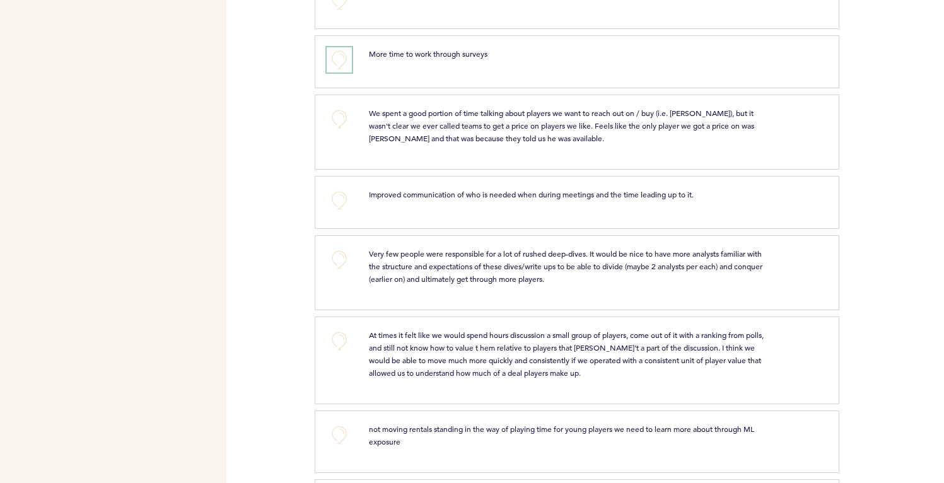
click at [333, 57] on button "+0" at bounding box center [339, 59] width 25 height 25
click at [333, 112] on button "+0" at bounding box center [339, 119] width 25 height 25
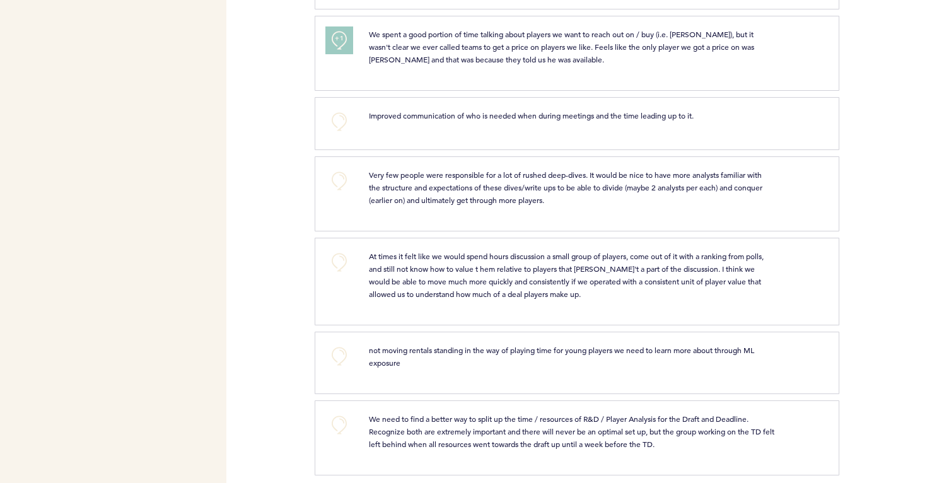
scroll to position [5040, 0]
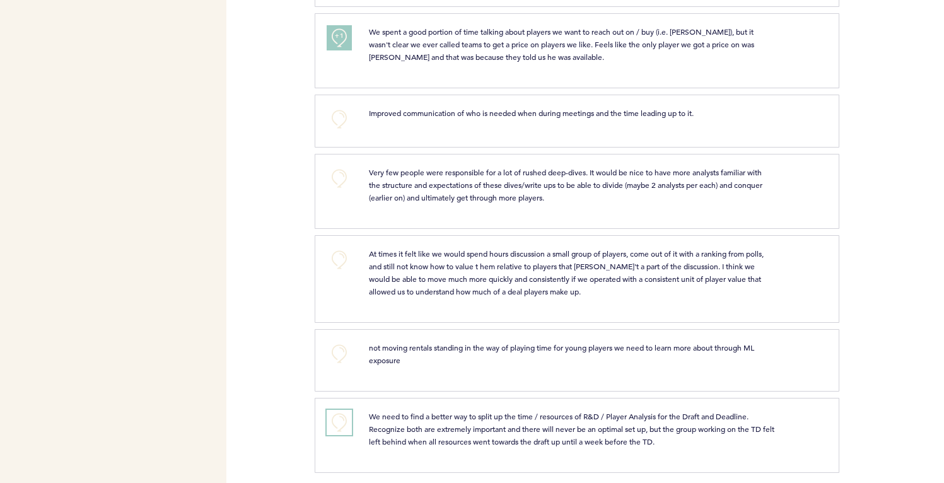
click at [338, 410] on button "+0" at bounding box center [339, 422] width 25 height 25
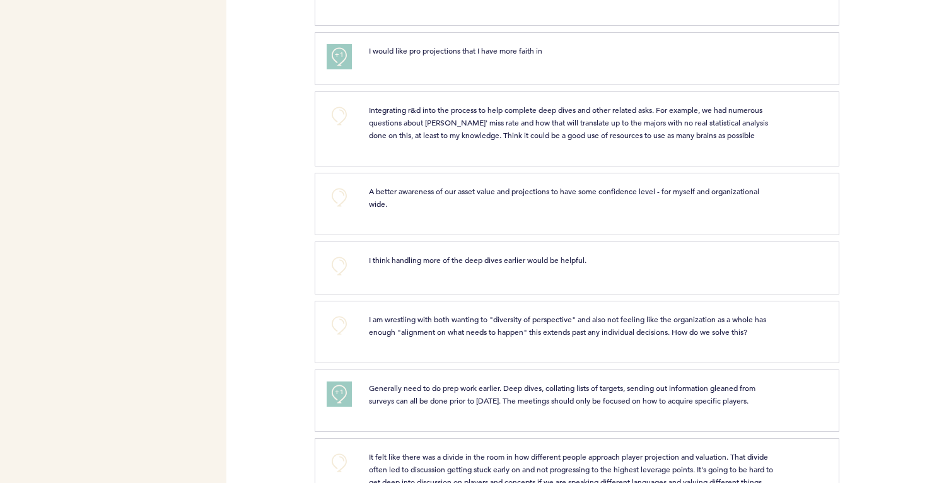
scroll to position [0, 0]
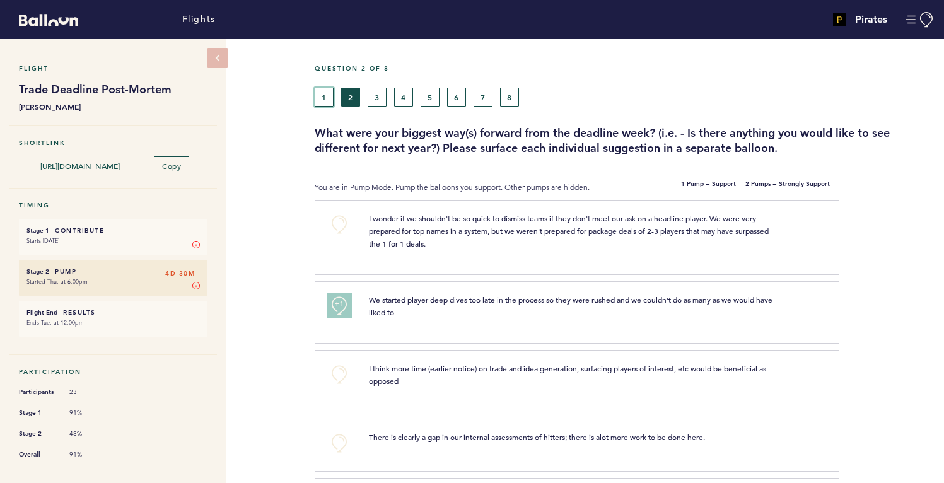
click at [322, 104] on button "1" at bounding box center [324, 97] width 19 height 19
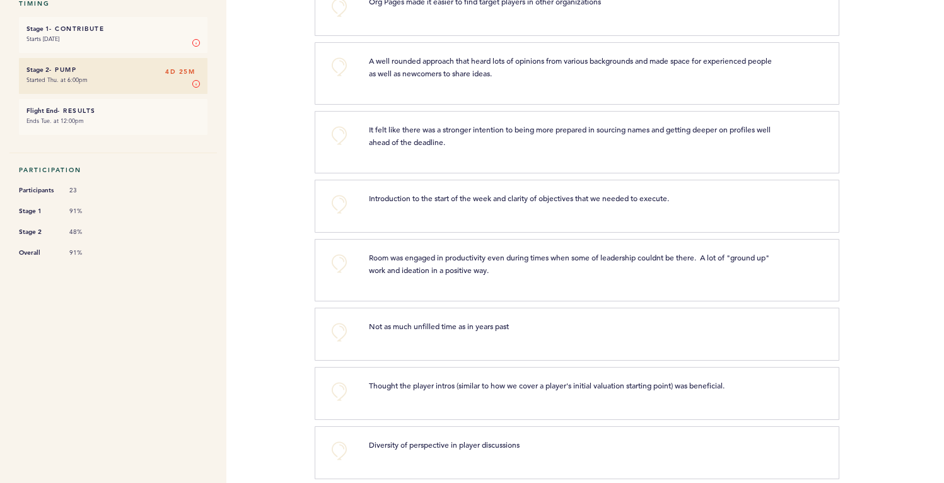
scroll to position [88, 0]
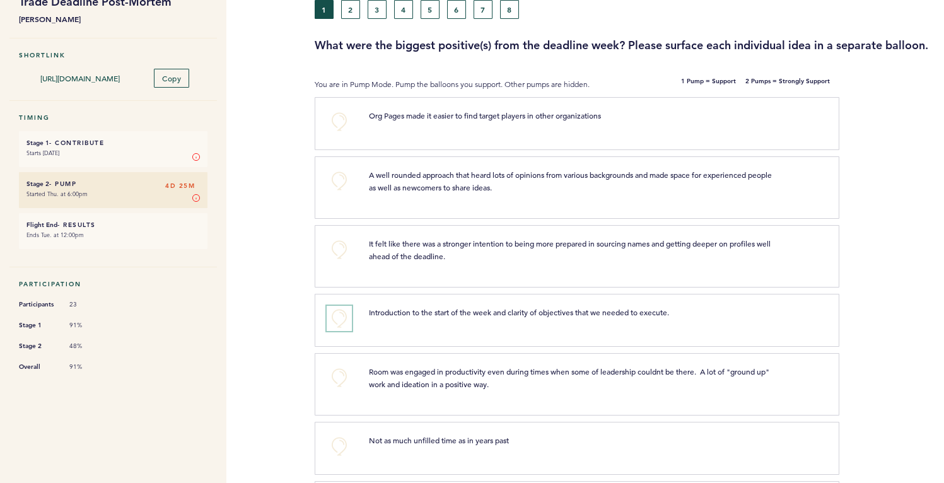
click at [349, 331] on button "+0" at bounding box center [339, 318] width 25 height 25
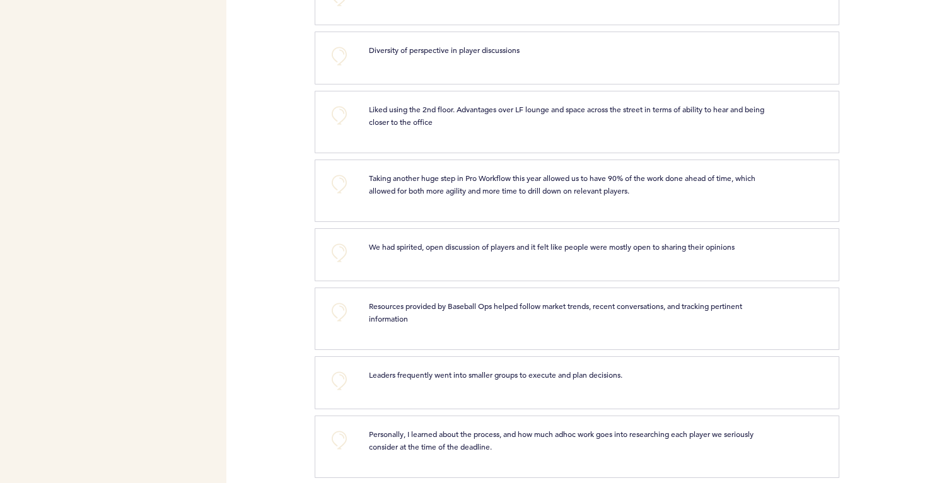
scroll to position [598, 0]
click at [344, 67] on button "+0" at bounding box center [339, 54] width 25 height 25
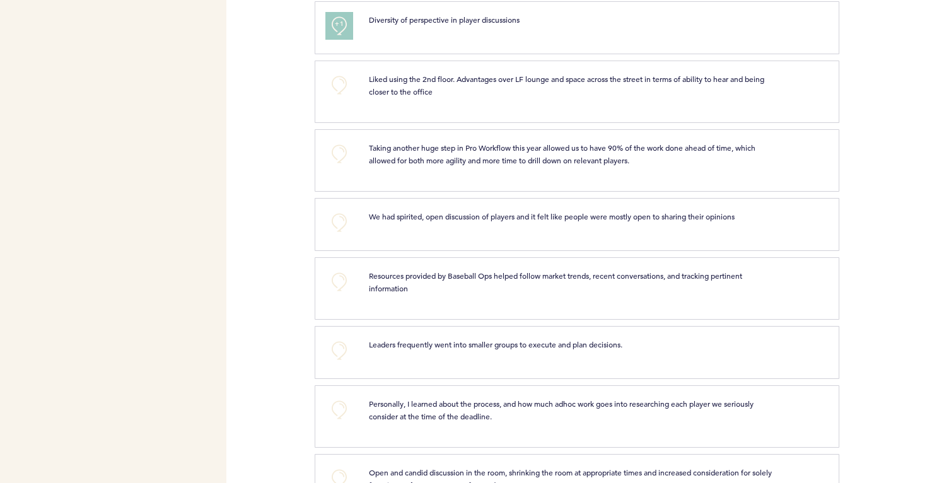
scroll to position [640, 0]
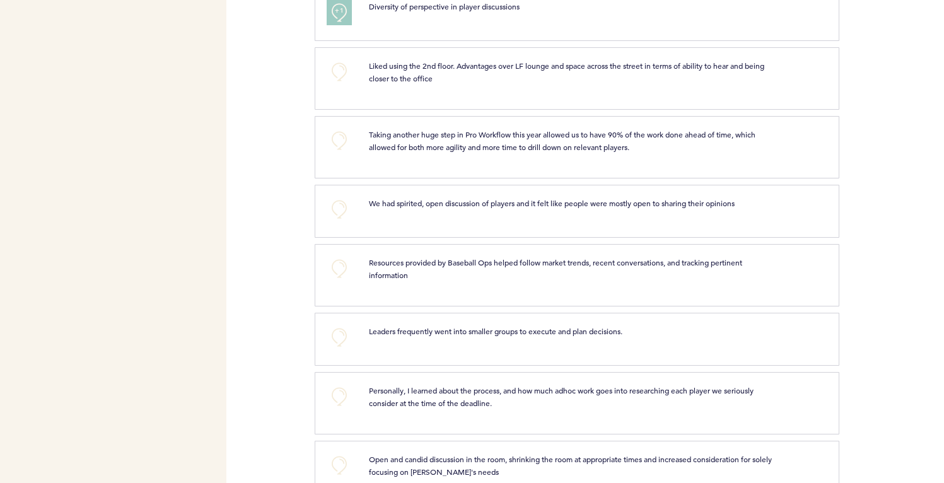
click at [377, 222] on div "We had spirited, open discussion of players and it felt like people were mostly…" at bounding box center [591, 209] width 464 height 25
click at [355, 216] on div "+0" at bounding box center [338, 209] width 42 height 25
click at [341, 217] on button "+0" at bounding box center [339, 209] width 25 height 25
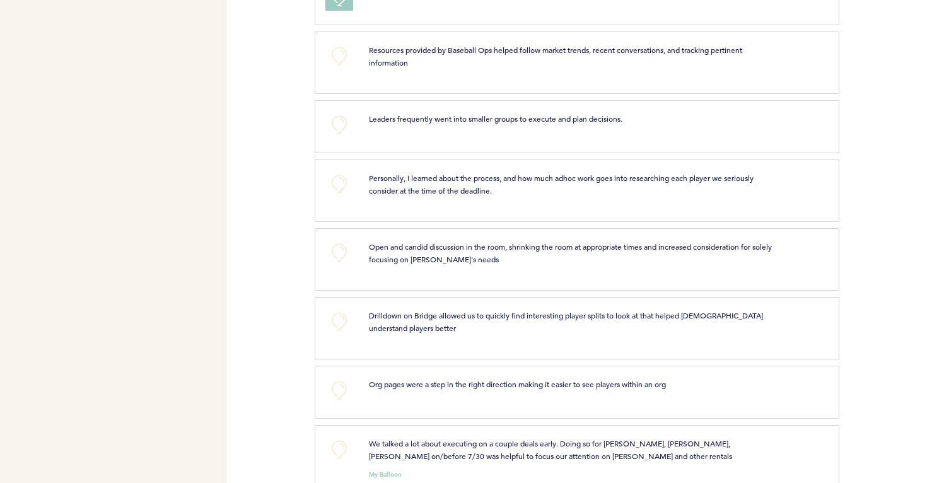
scroll to position [853, 0]
click at [349, 68] on button "+0" at bounding box center [339, 55] width 25 height 25
click at [334, 137] on button "+0" at bounding box center [339, 124] width 25 height 25
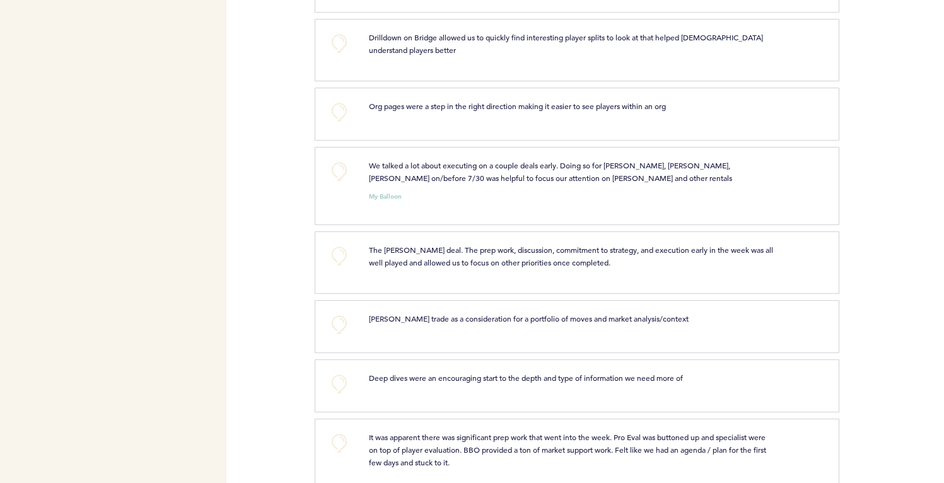
scroll to position [1131, 0]
click at [339, 184] on button "+0" at bounding box center [339, 170] width 25 height 25
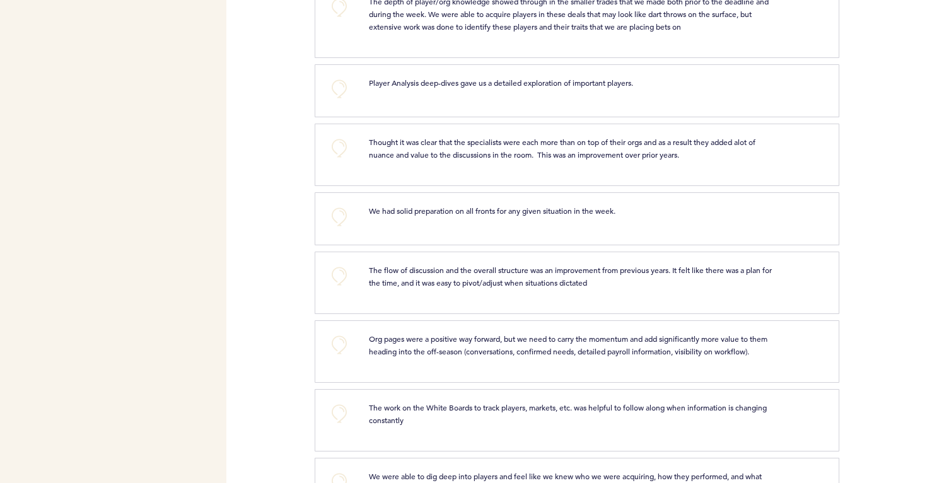
scroll to position [1907, 0]
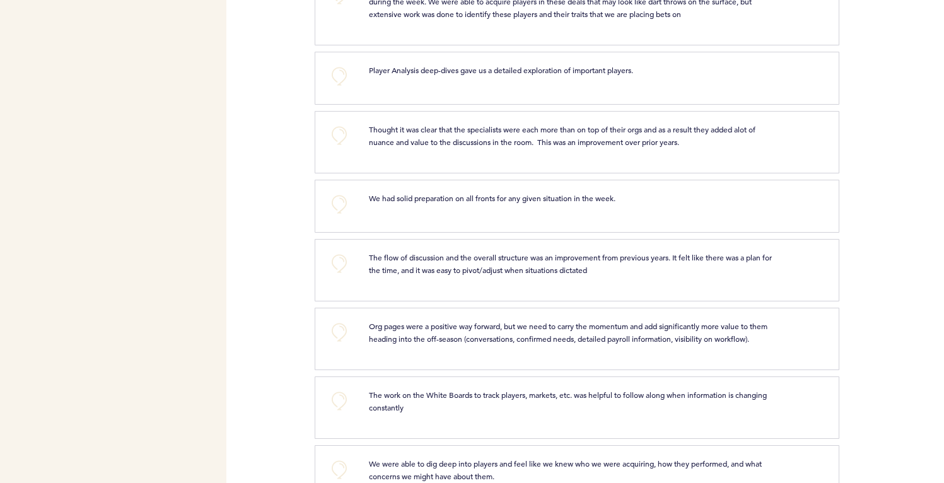
click at [325, 145] on div "+0" at bounding box center [338, 140] width 42 height 35
click at [330, 144] on button "+0" at bounding box center [339, 135] width 25 height 25
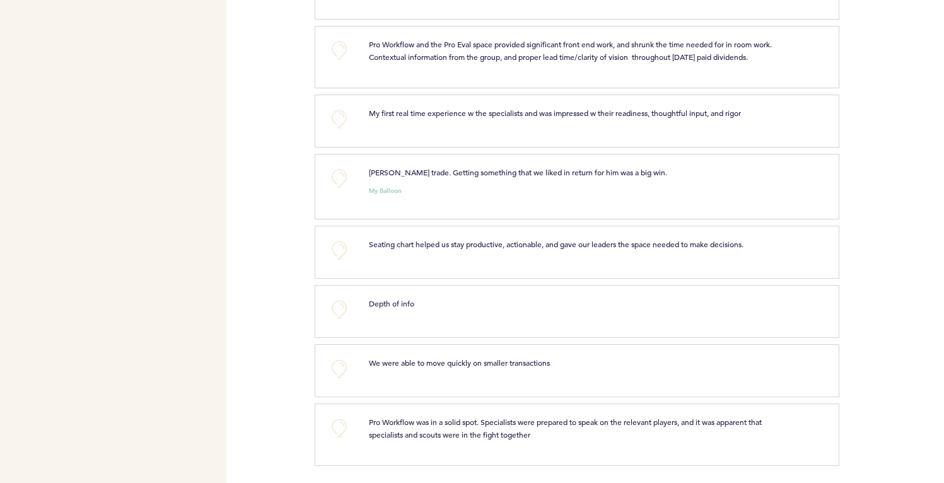
scroll to position [2622, 0]
click at [346, 173] on button "+0" at bounding box center [339, 176] width 25 height 25
